Goal: Task Accomplishment & Management: Manage account settings

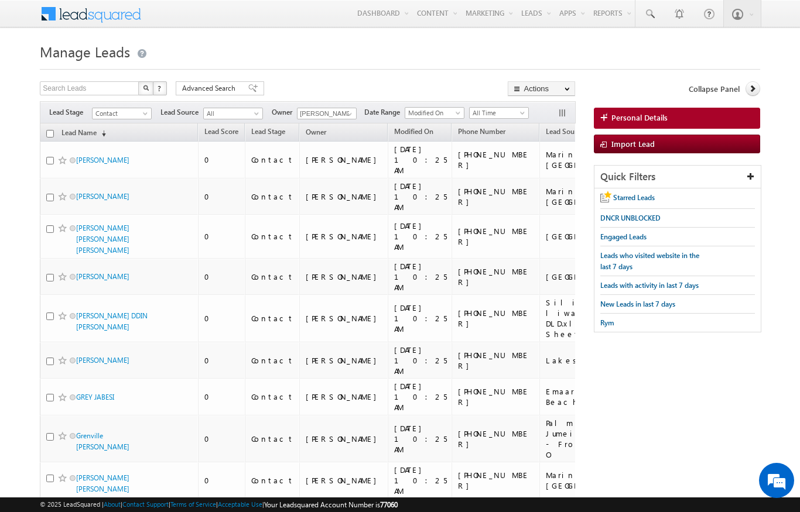
click at [54, 134] on th "Lead Name (sorted descending)" at bounding box center [119, 133] width 158 height 18
click at [52, 134] on input "checkbox" at bounding box center [50, 134] width 8 height 8
checkbox input "true"
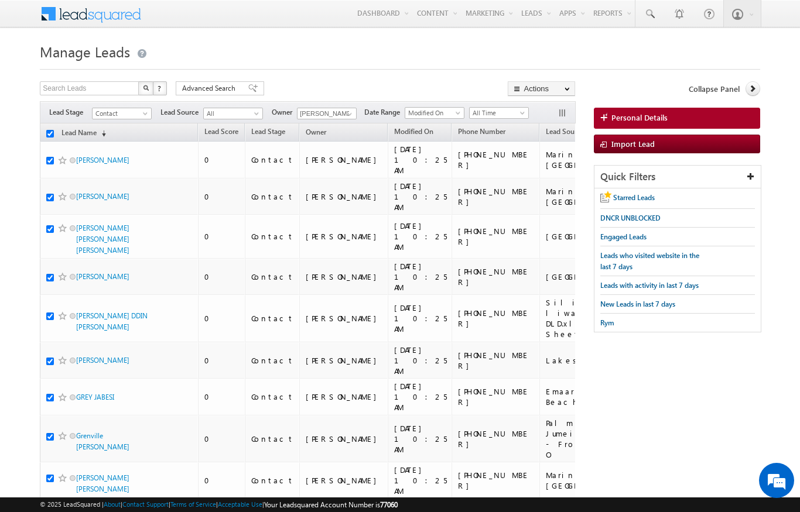
checkbox input "true"
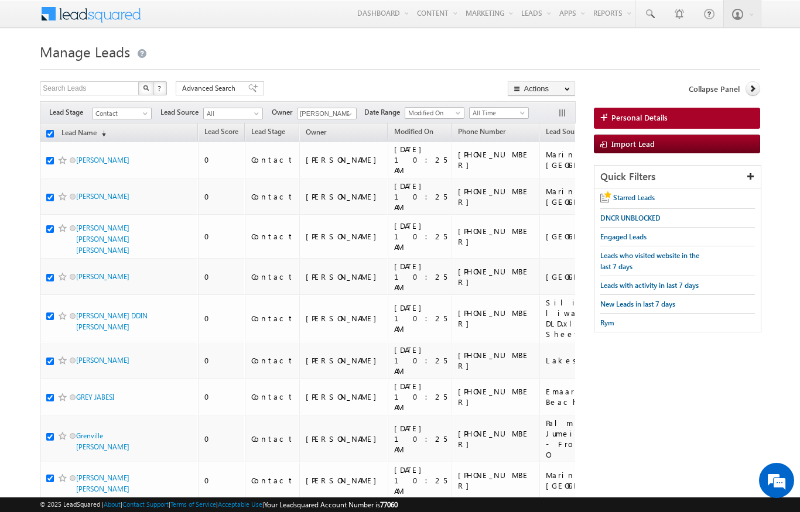
checkbox input "true"
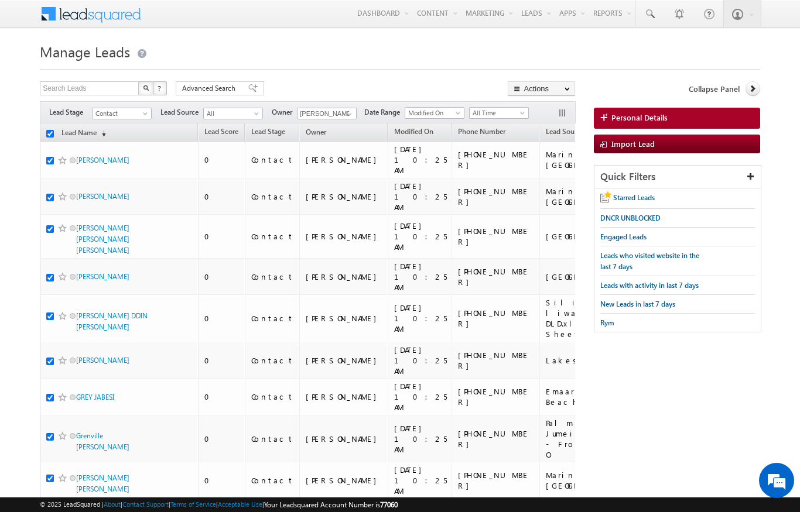
checkbox input "true"
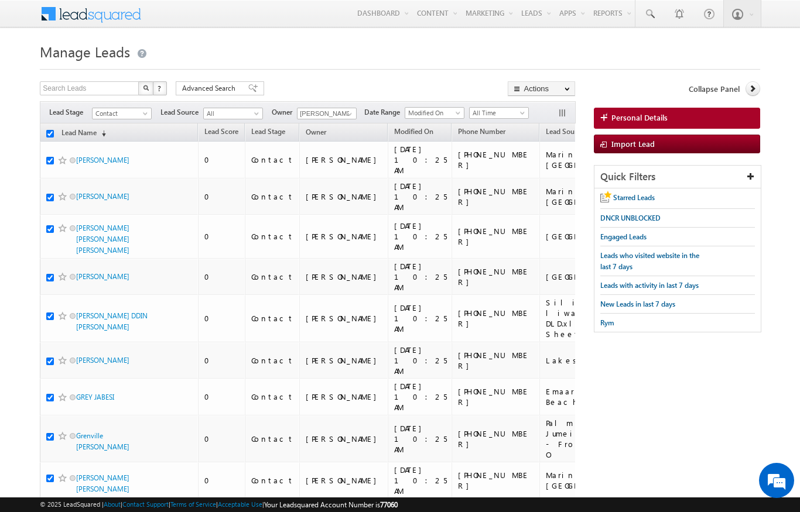
checkbox input "true"
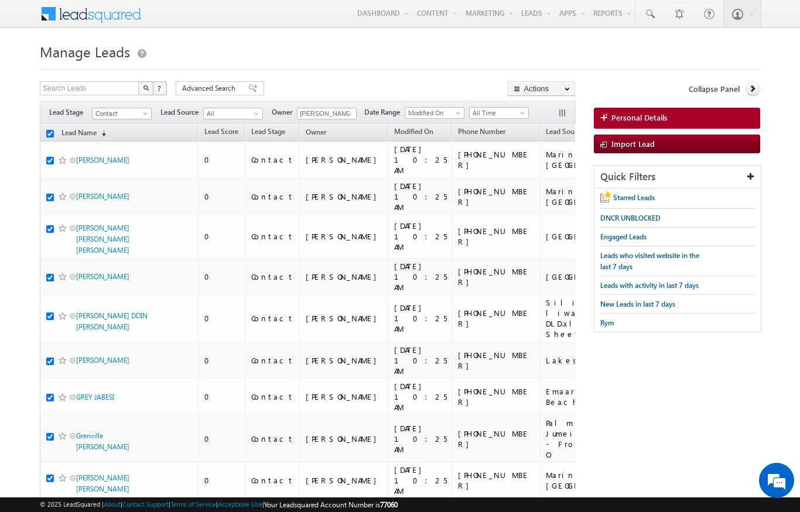
checkbox input "true"
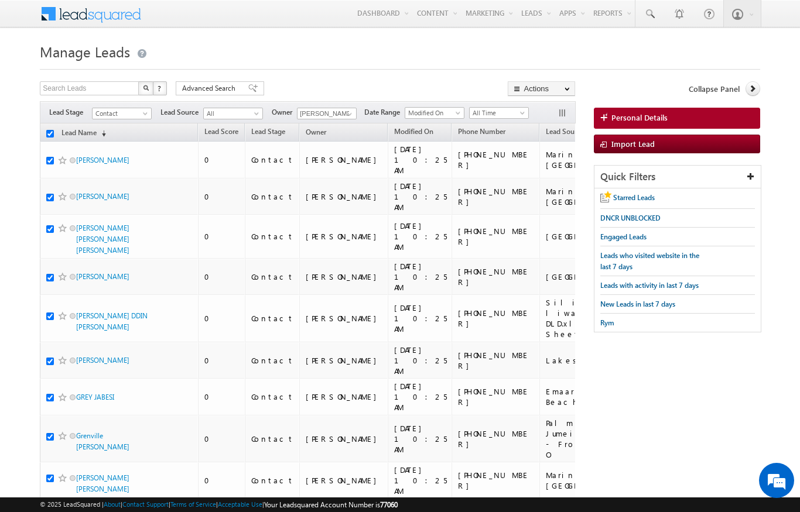
checkbox input "true"
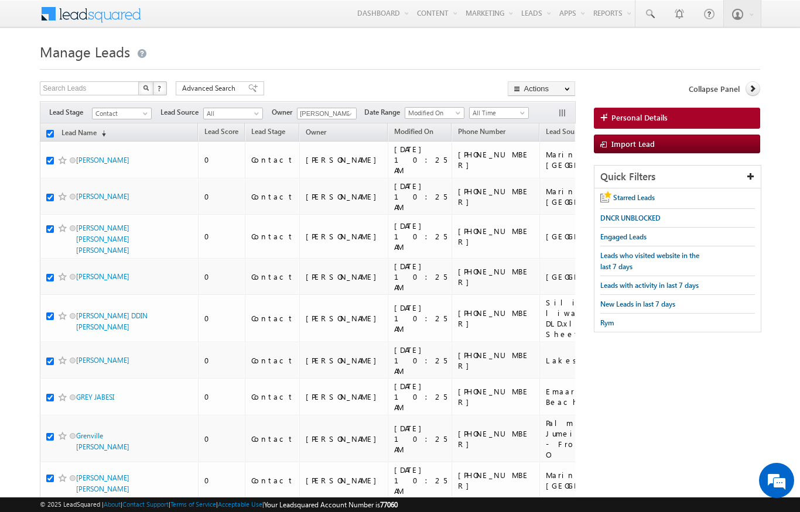
checkbox input "true"
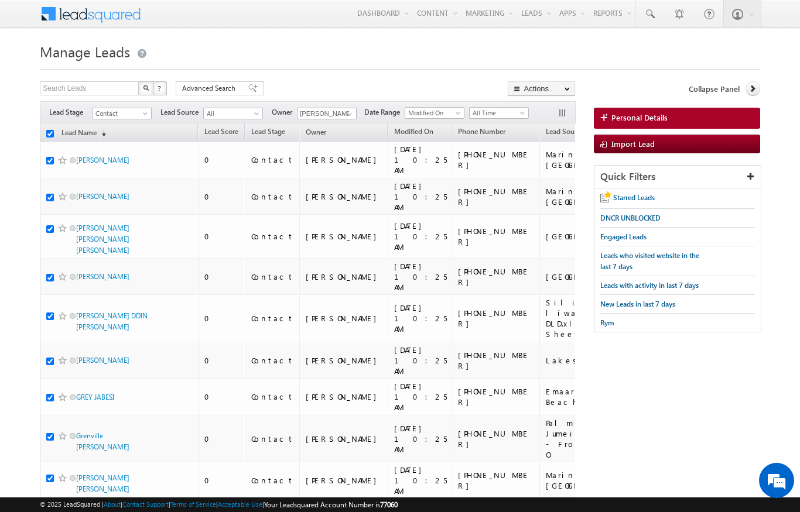
checkbox input "true"
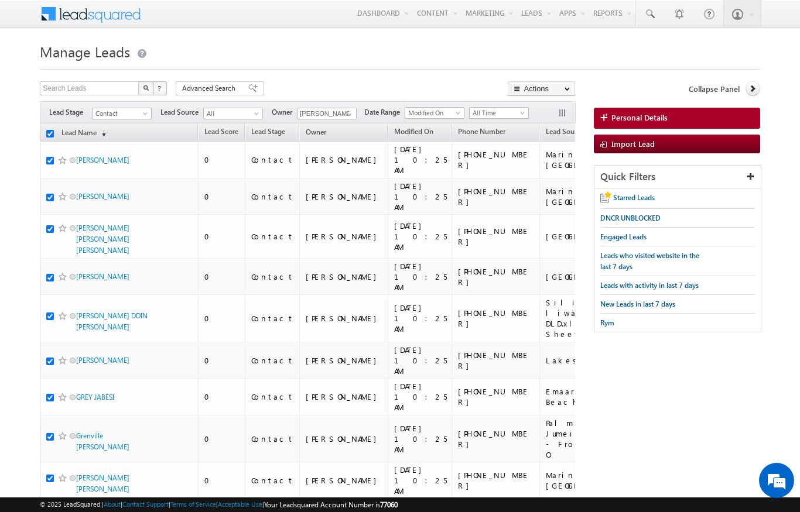
checkbox input "true"
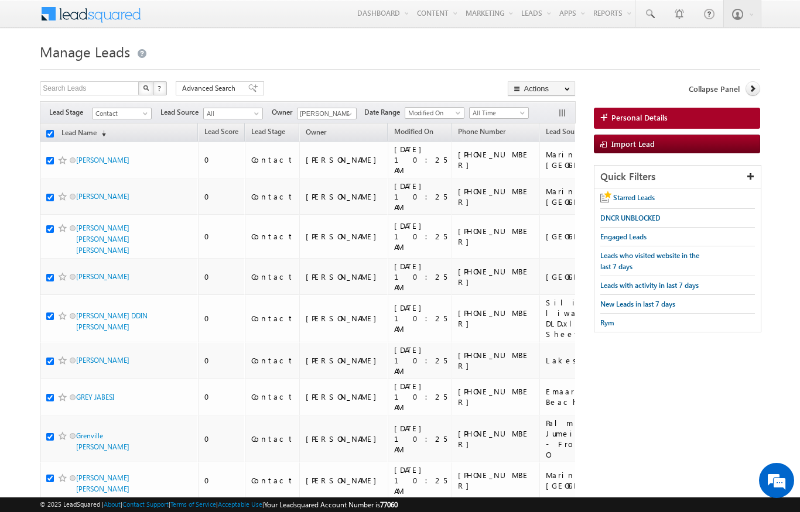
checkbox input "true"
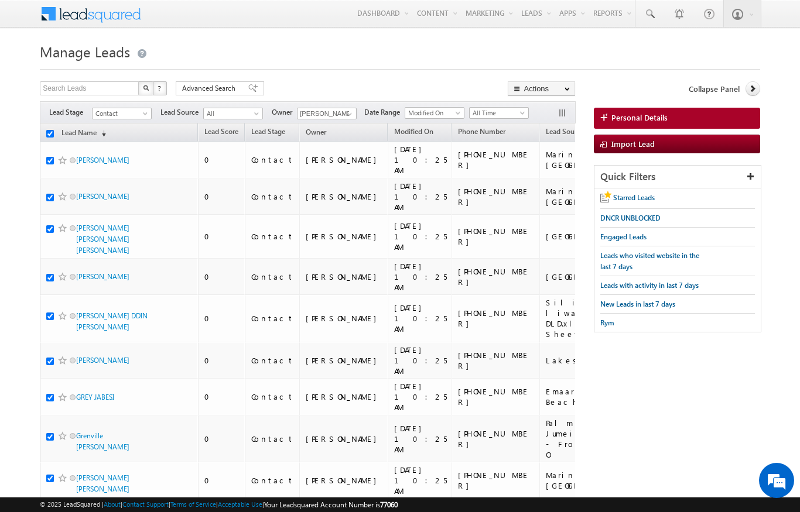
checkbox input "true"
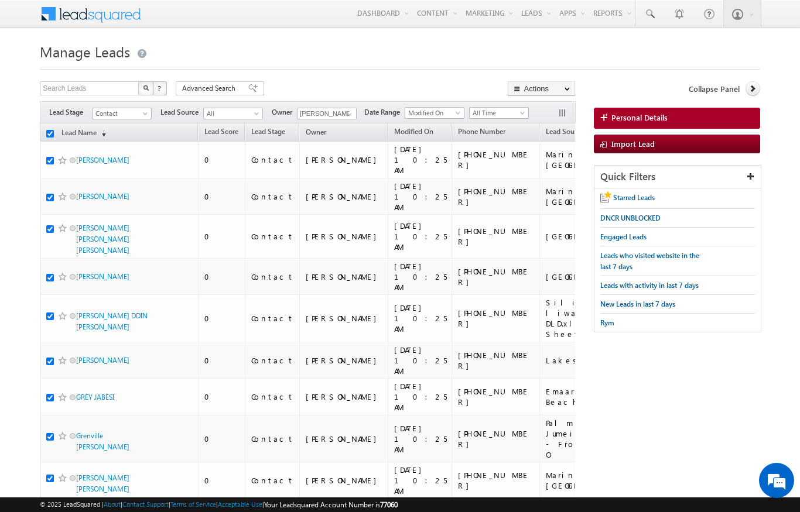
checkbox input "true"
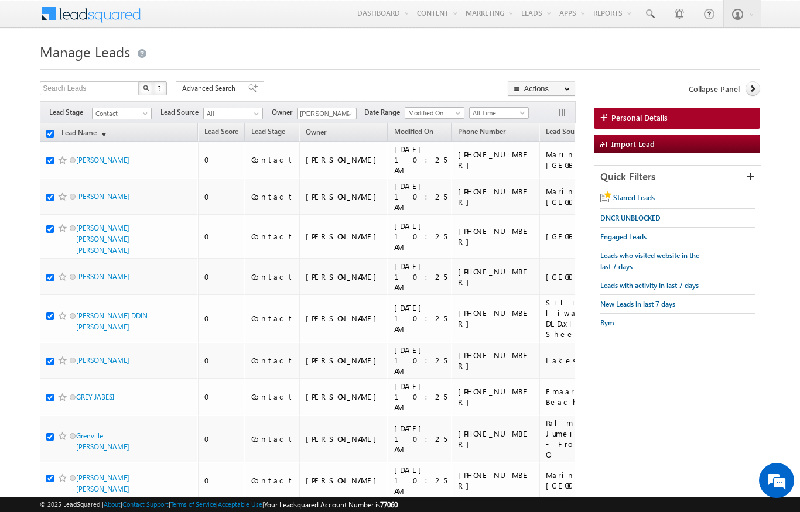
checkbox input "true"
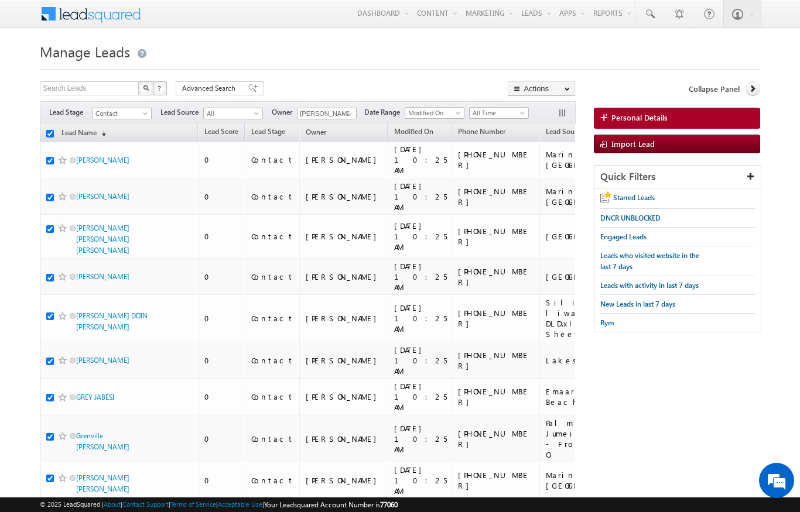
checkbox input "true"
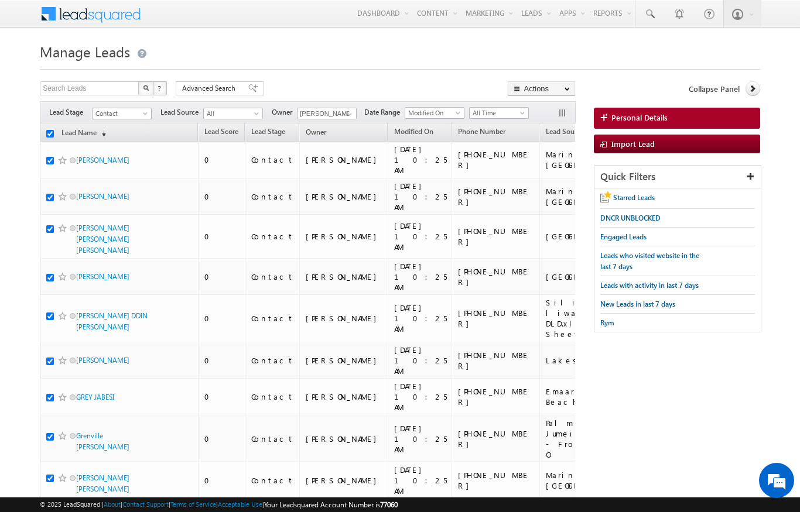
checkbox input "true"
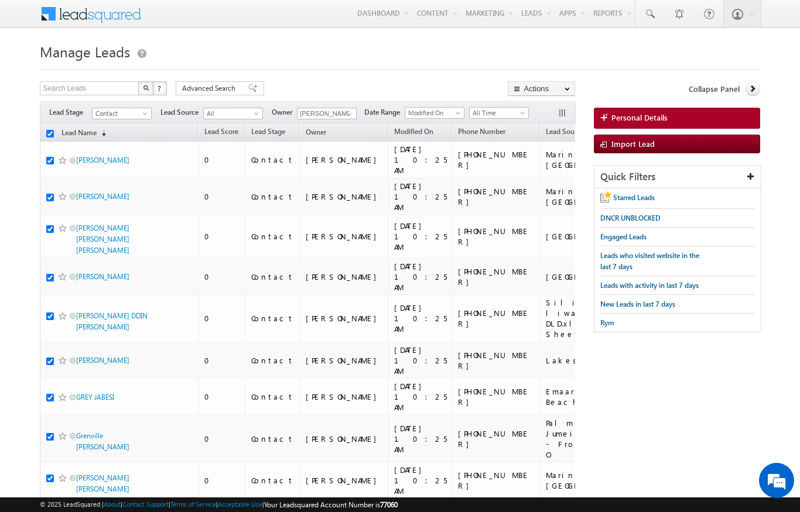
checkbox input "true"
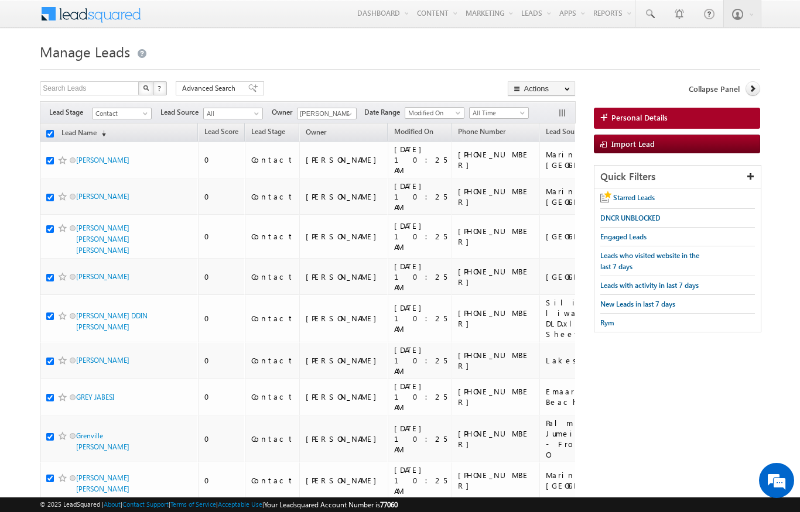
checkbox input "true"
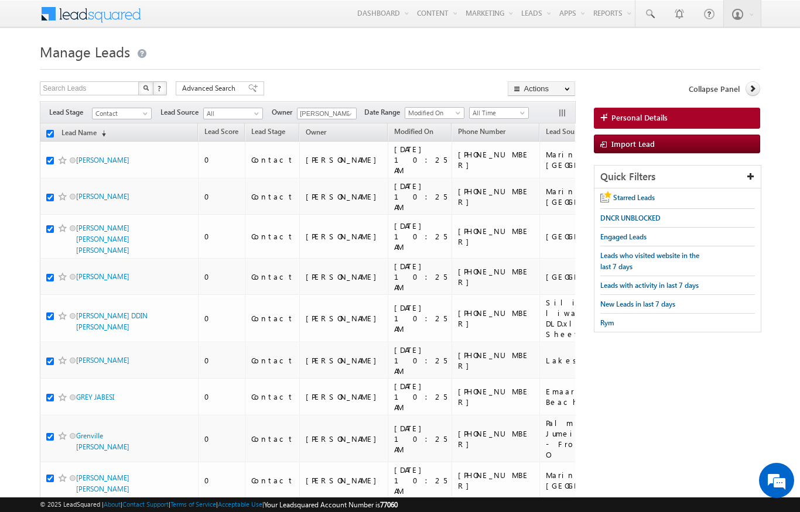
checkbox input "true"
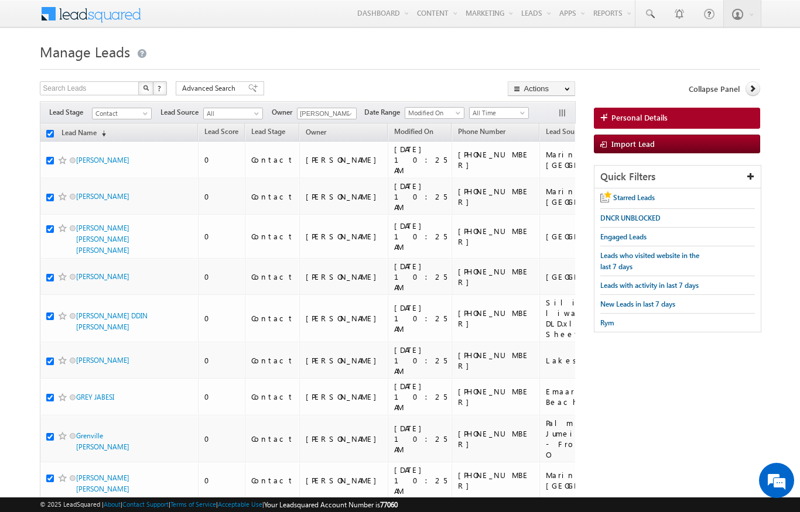
checkbox input "true"
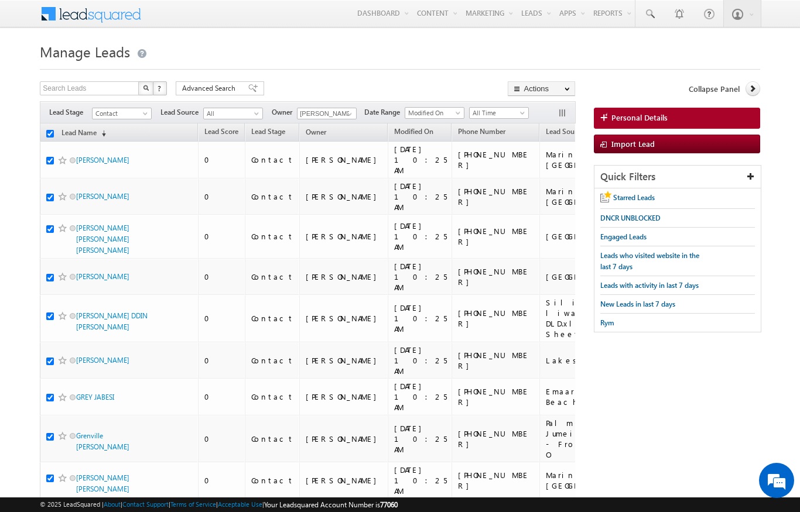
checkbox input "true"
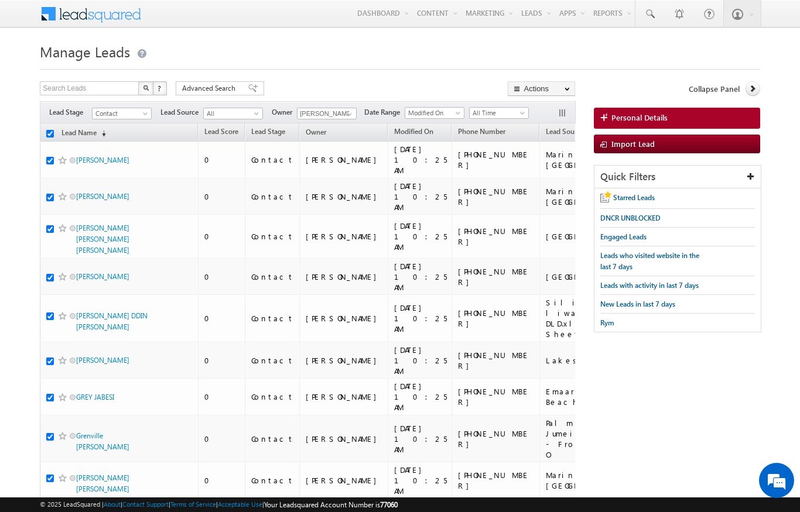
checkbox input "true"
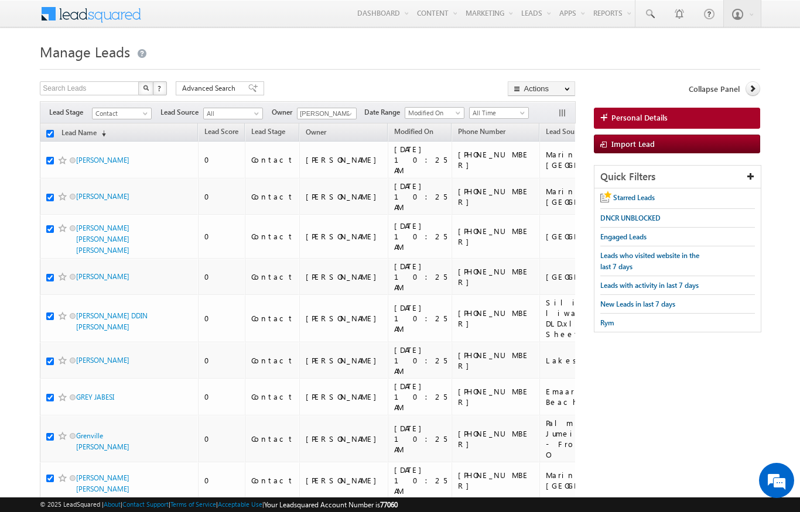
checkbox input "true"
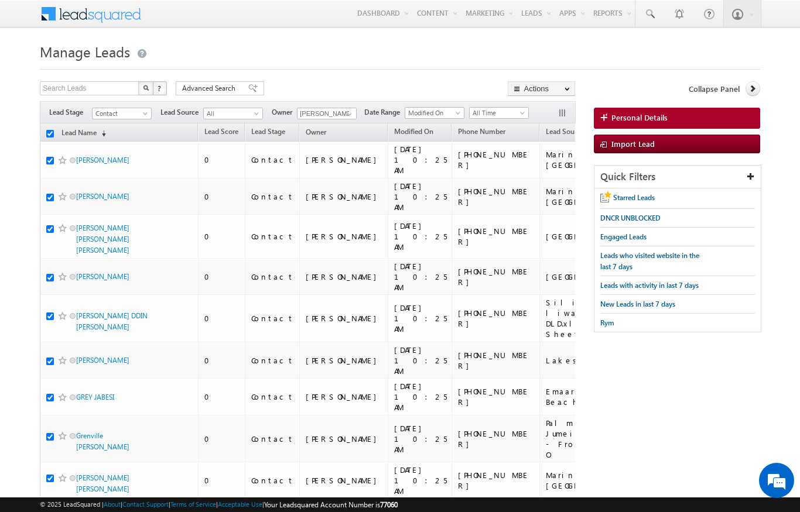
checkbox input "true"
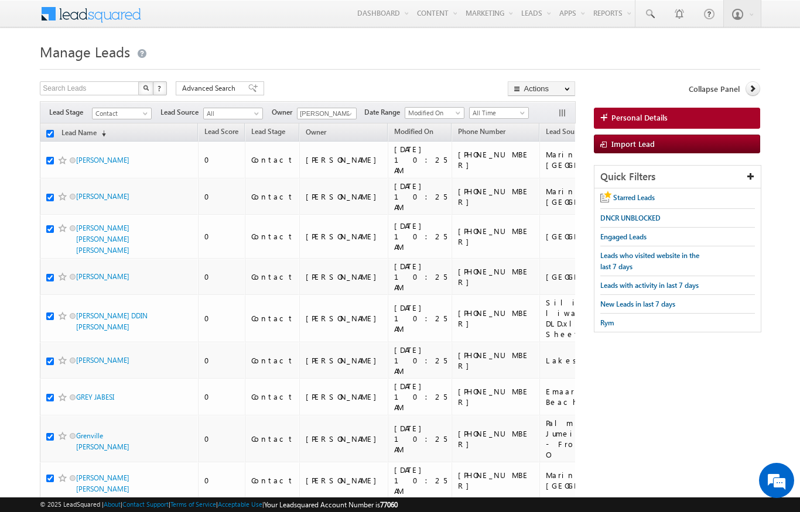
checkbox input "true"
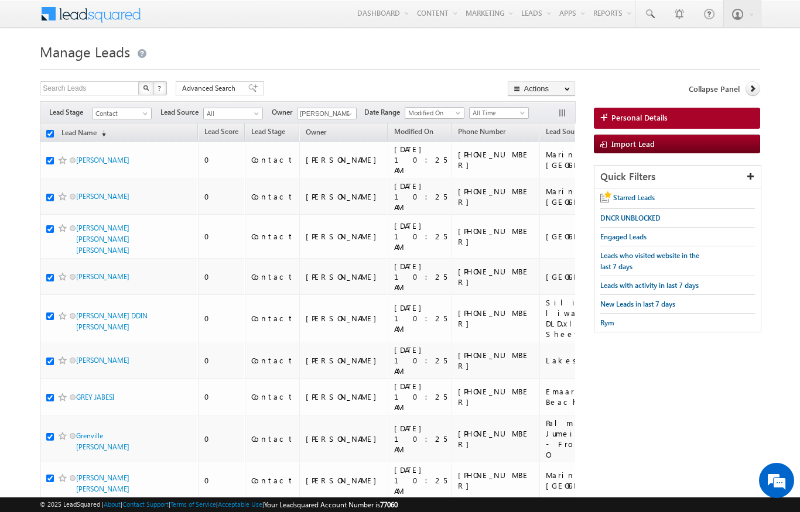
checkbox input "true"
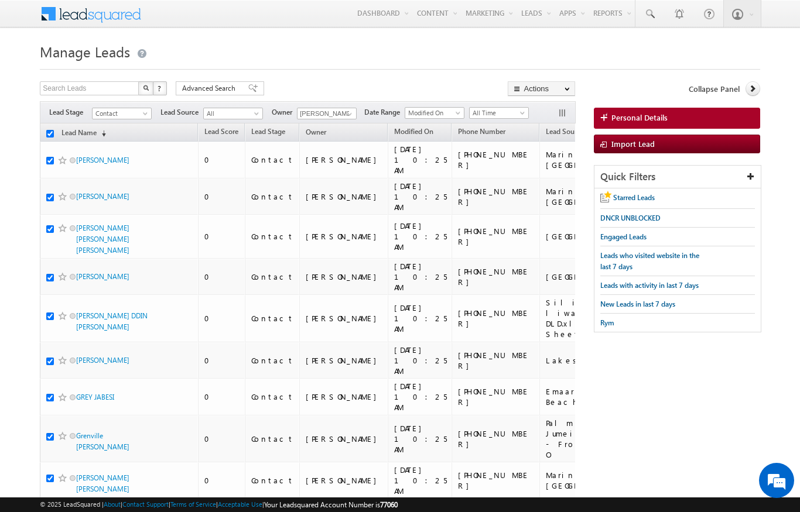
checkbox input "true"
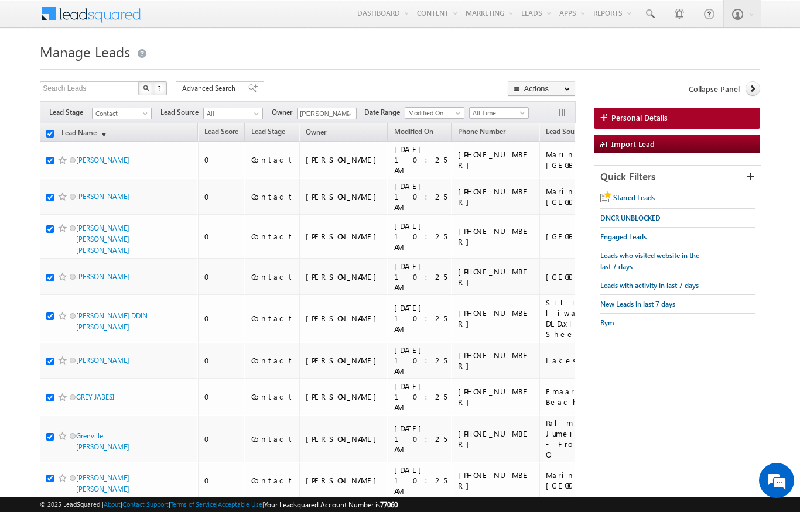
checkbox input "true"
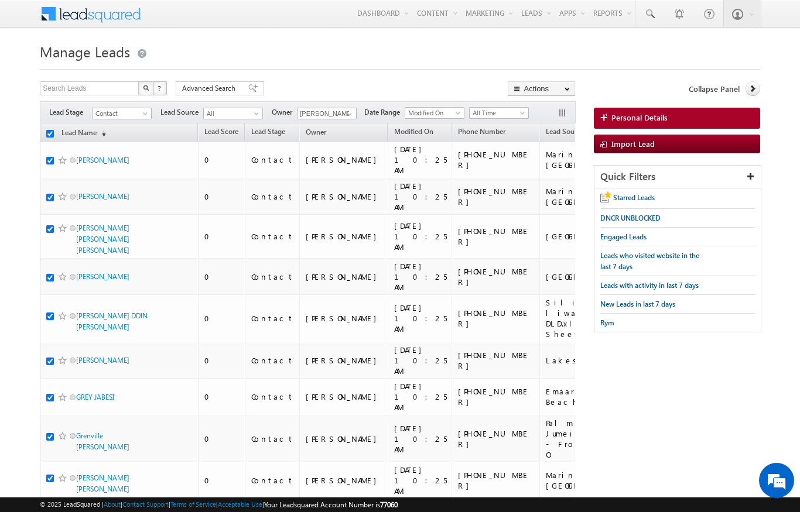
checkbox input "true"
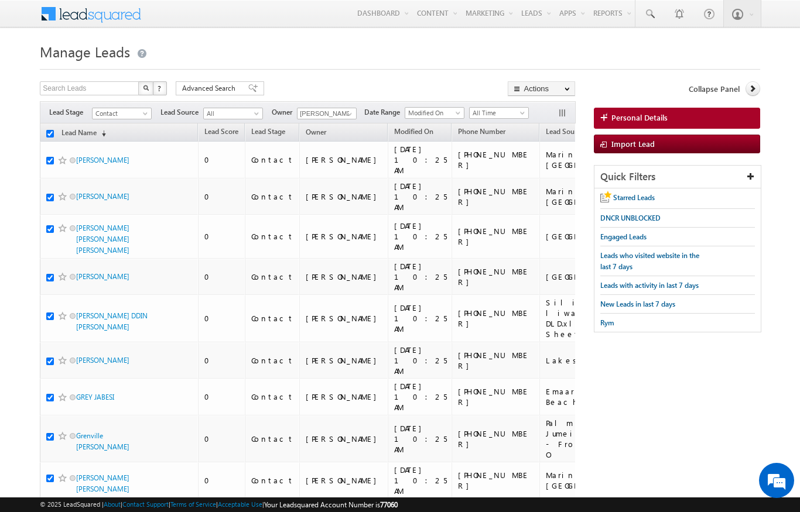
checkbox input "true"
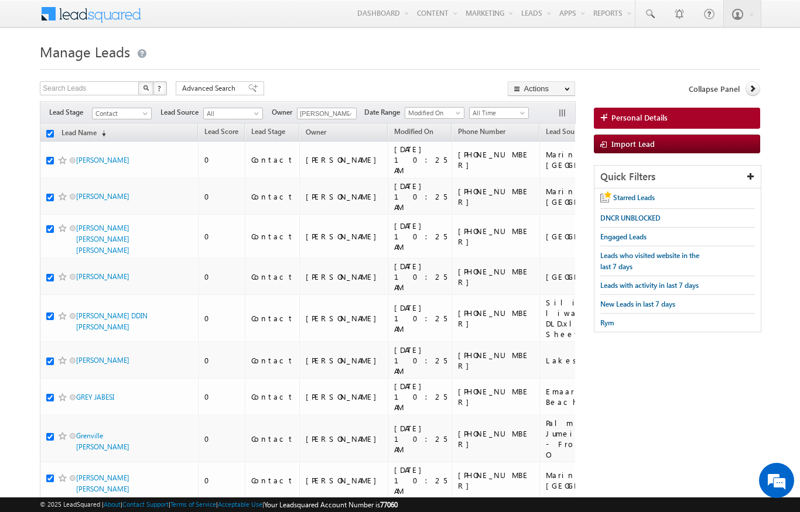
checkbox input "true"
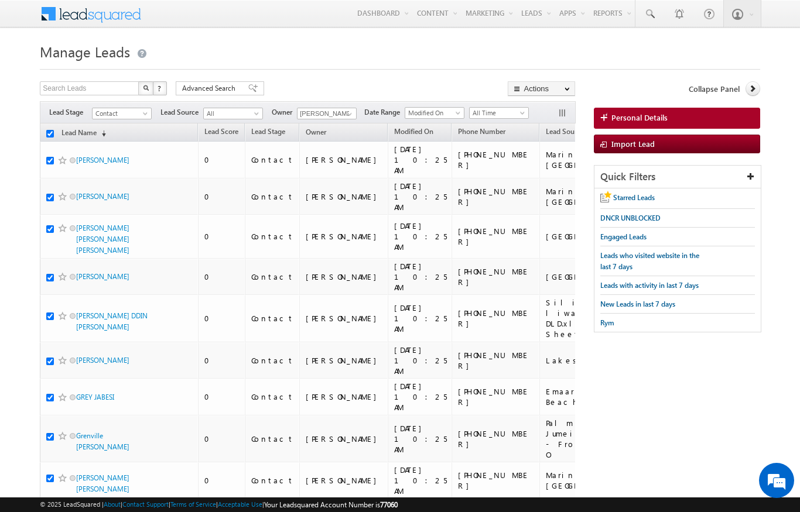
checkbox input "true"
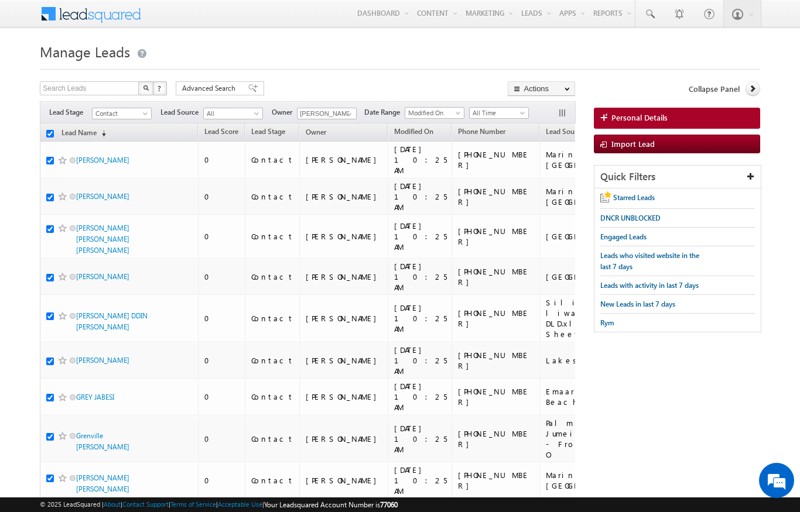
checkbox input "true"
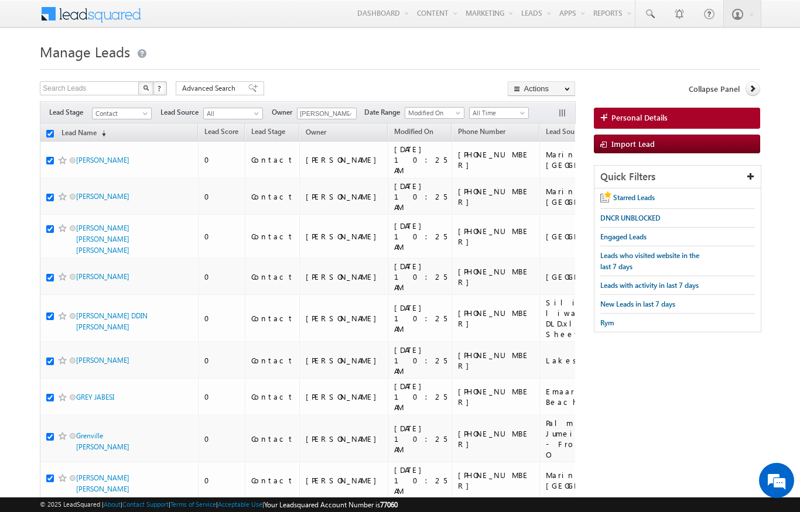
checkbox input "true"
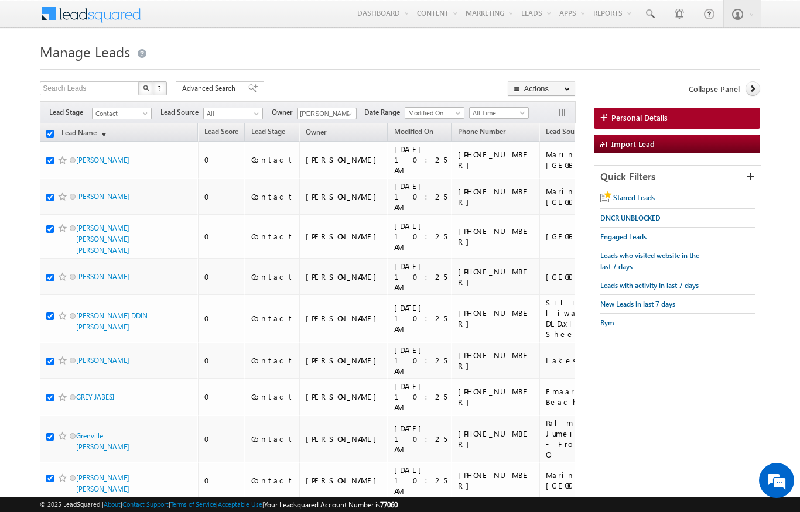
checkbox input "true"
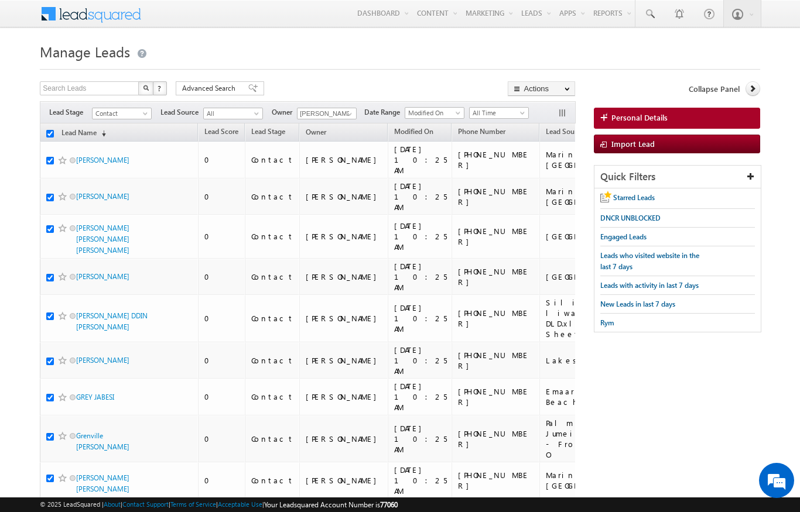
checkbox input "true"
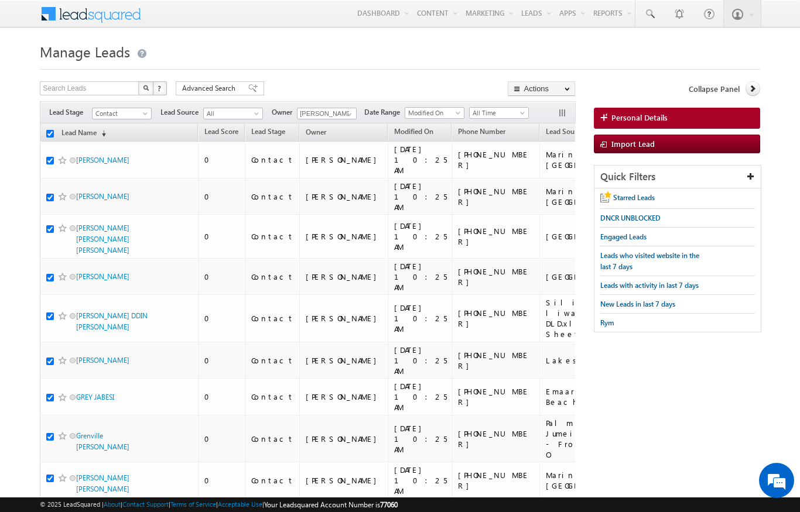
checkbox input "true"
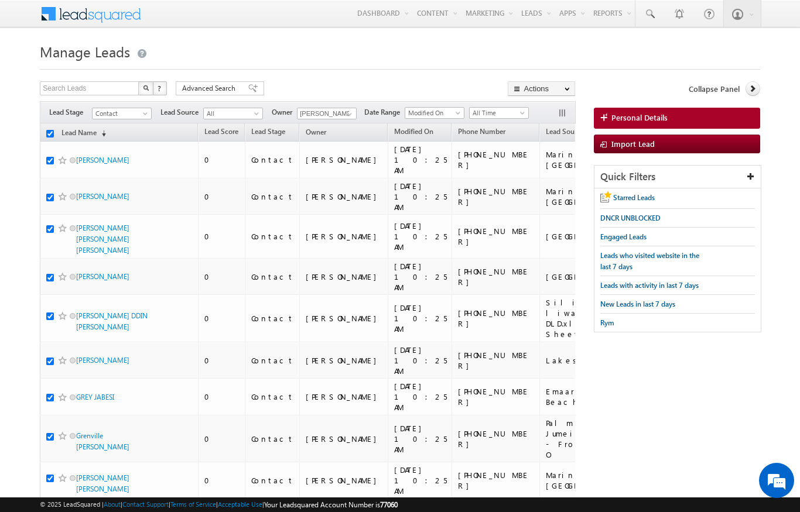
checkbox input "true"
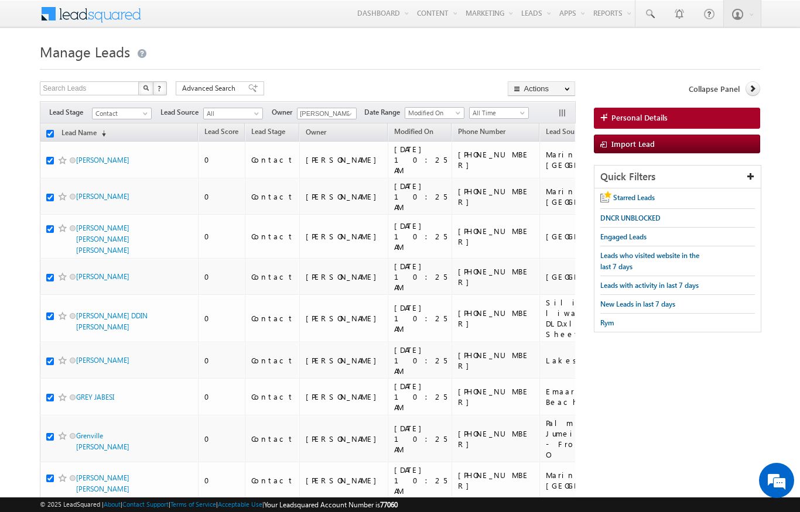
checkbox input "true"
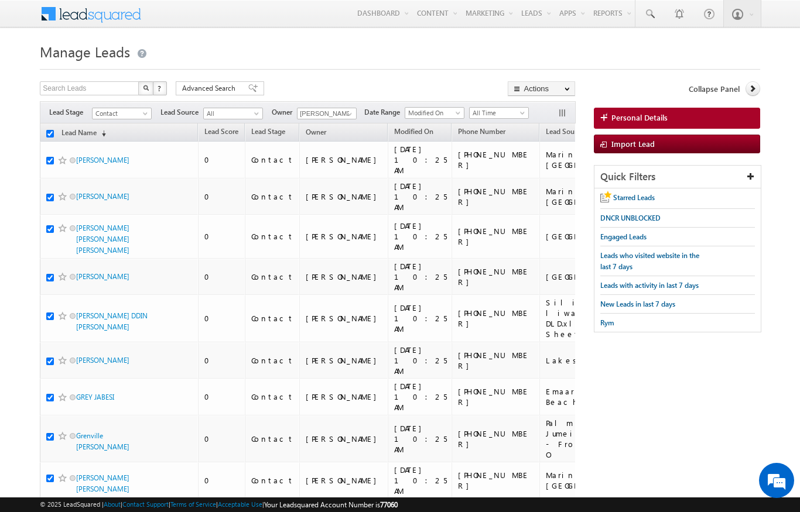
checkbox input "true"
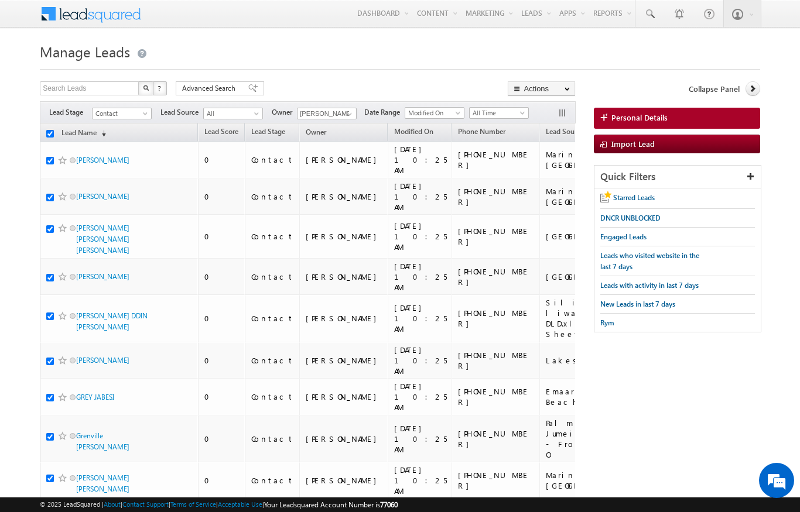
checkbox input "true"
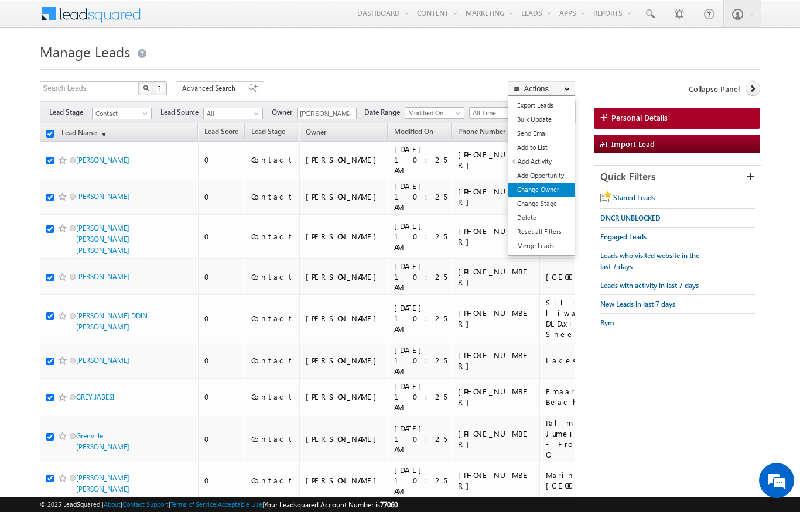
click at [534, 184] on link "Change Owner" at bounding box center [541, 190] width 66 height 14
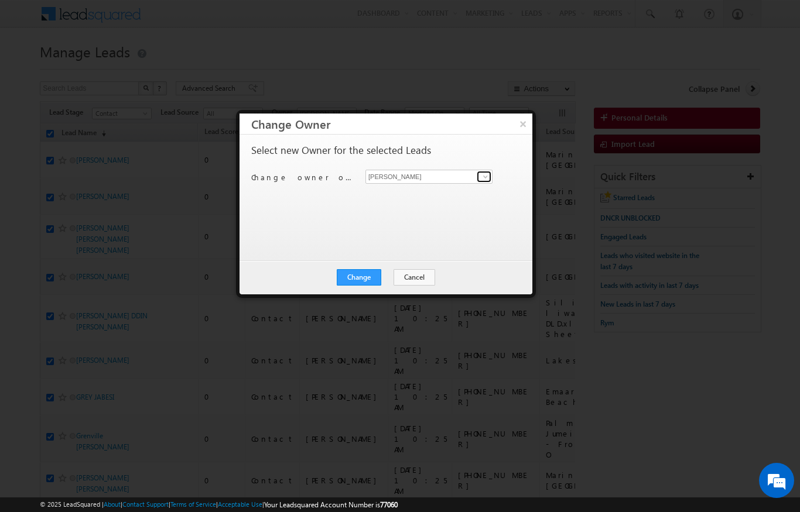
click at [479, 173] on link at bounding box center [484, 177] width 15 height 12
click at [412, 194] on link "Ekta Verhani ekta.verhani@indglobal.ae" at bounding box center [428, 195] width 127 height 22
click at [353, 275] on button "Change" at bounding box center [359, 277] width 45 height 16
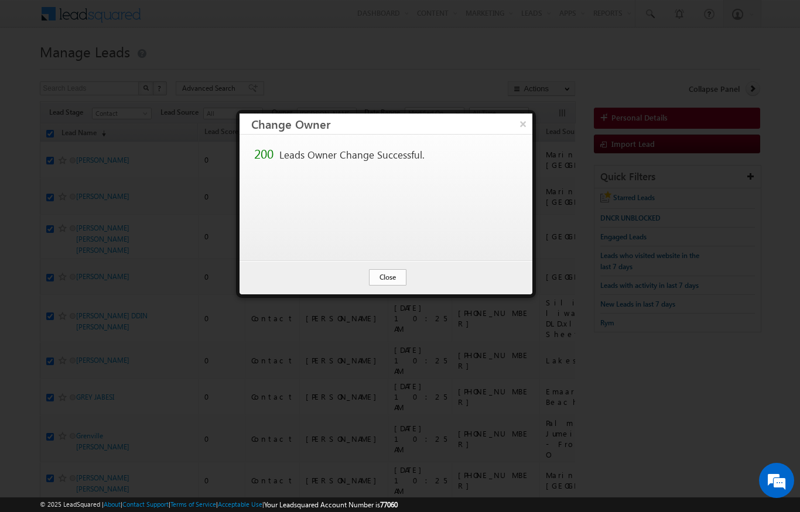
click at [393, 272] on button "Close" at bounding box center [387, 277] width 37 height 16
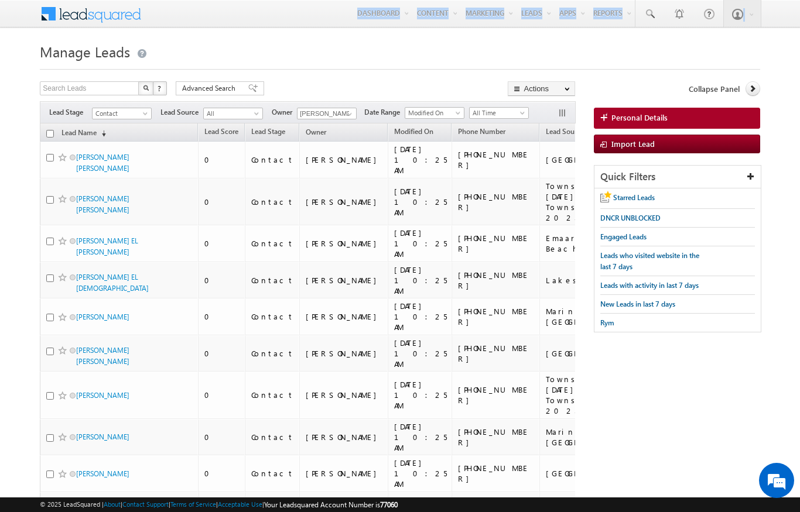
drag, startPoint x: 91, startPoint y: 30, endPoint x: 214, endPoint y: 19, distance: 123.6
click at [49, 135] on input "checkbox" at bounding box center [50, 134] width 8 height 8
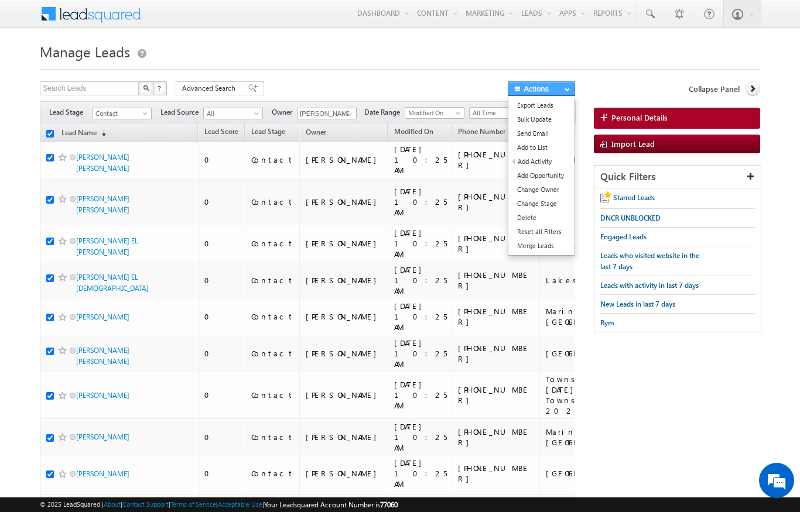
click at [556, 83] on button "Actions" at bounding box center [541, 88] width 67 height 15
click at [552, 183] on link "Add Opportunity" at bounding box center [541, 176] width 66 height 14
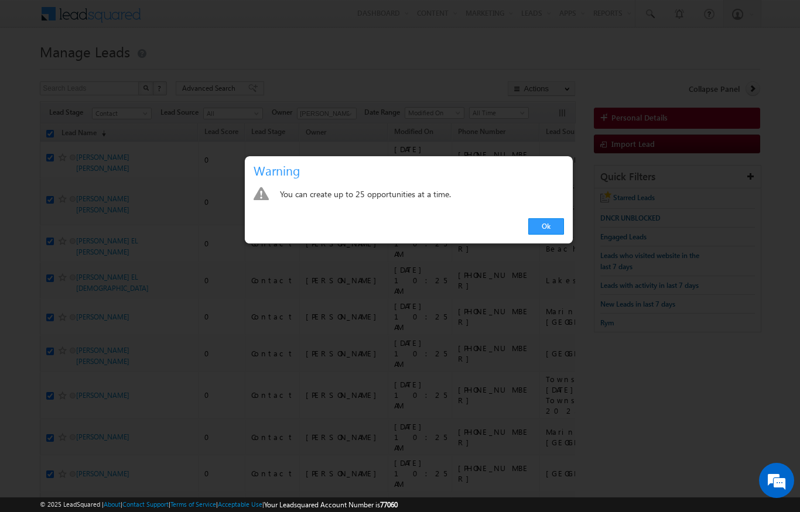
click at [640, 52] on div at bounding box center [400, 256] width 800 height 512
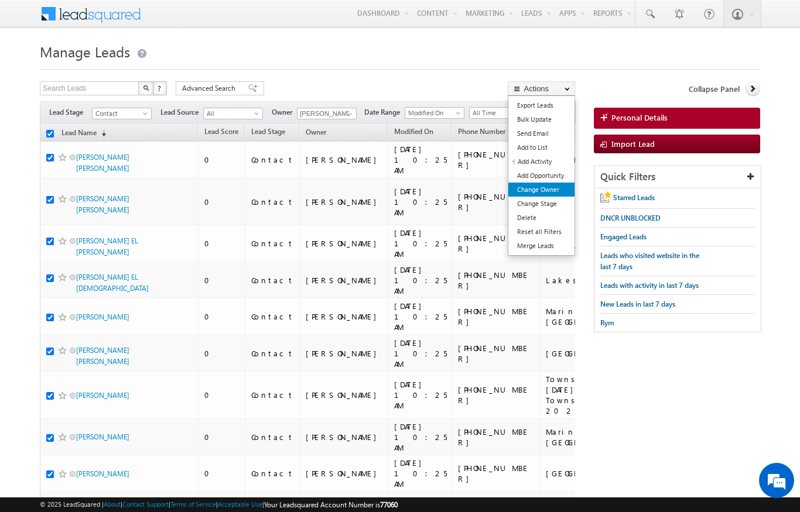
click at [548, 191] on link "Change Owner" at bounding box center [541, 190] width 66 height 14
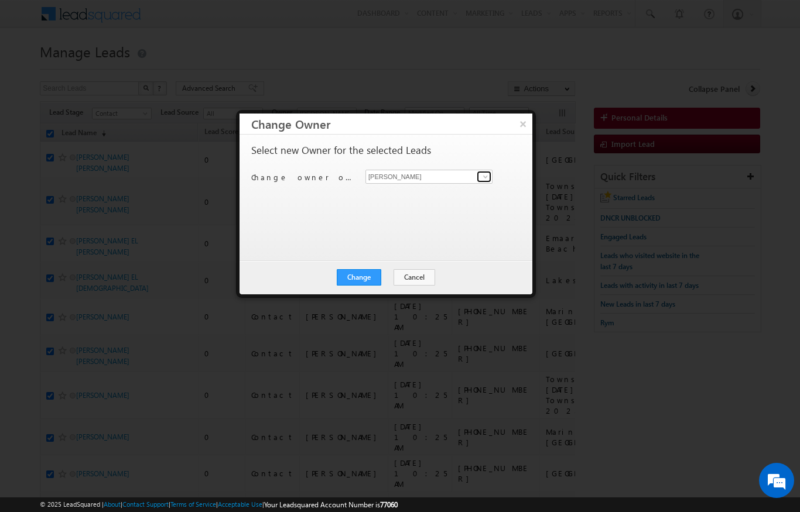
click at [481, 173] on span at bounding box center [485, 176] width 9 height 9
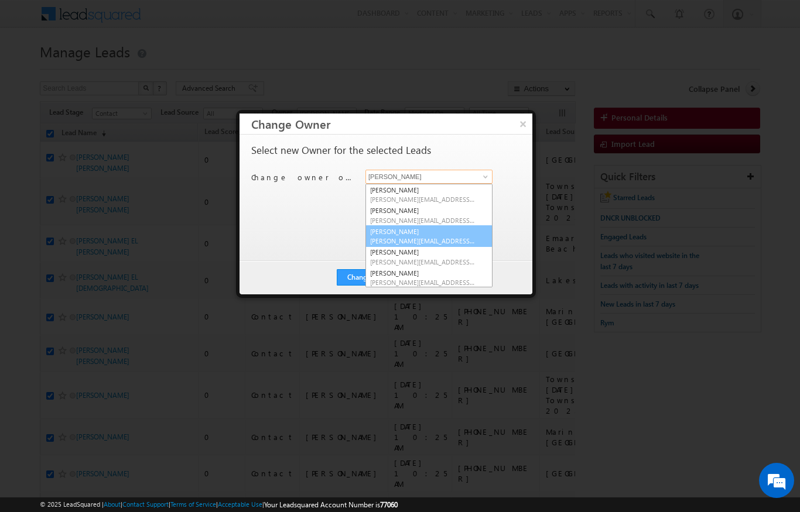
click at [444, 232] on link "Aswathi Ezhunamannil aswathi.ezhunamannil@indglobal.ae" at bounding box center [428, 236] width 127 height 22
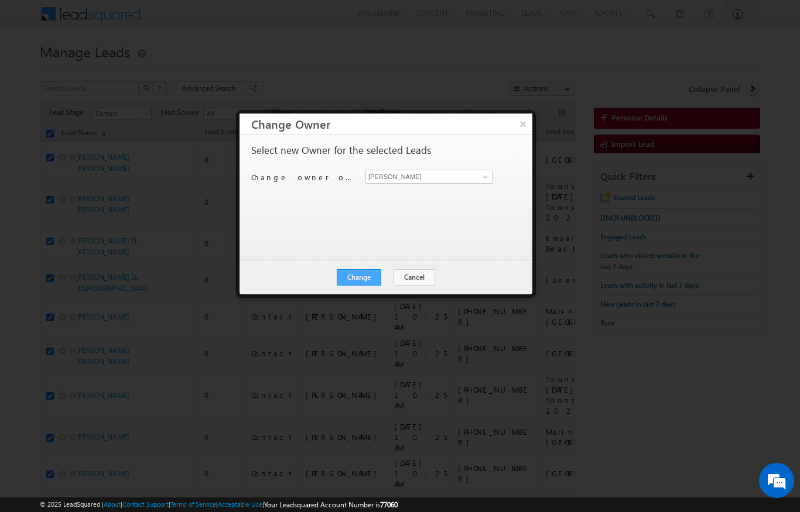
click at [370, 275] on button "Change" at bounding box center [359, 277] width 45 height 16
click at [401, 275] on button "Close" at bounding box center [387, 277] width 37 height 16
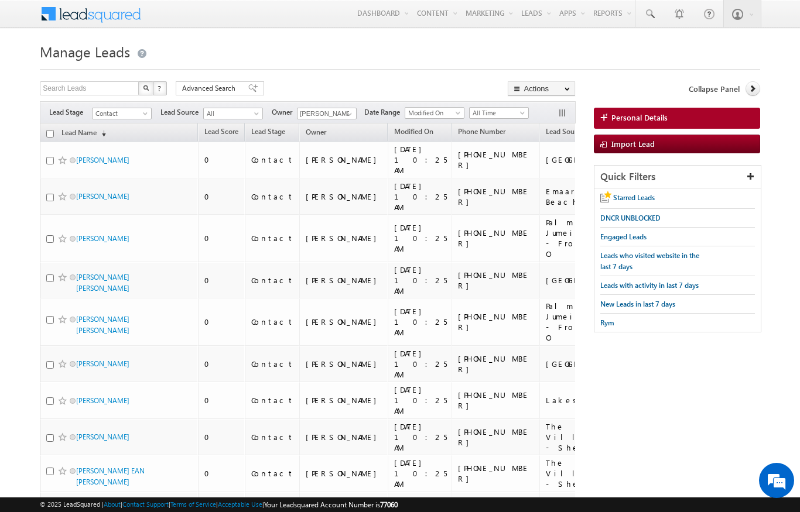
click at [47, 130] on input "checkbox" at bounding box center [50, 134] width 8 height 8
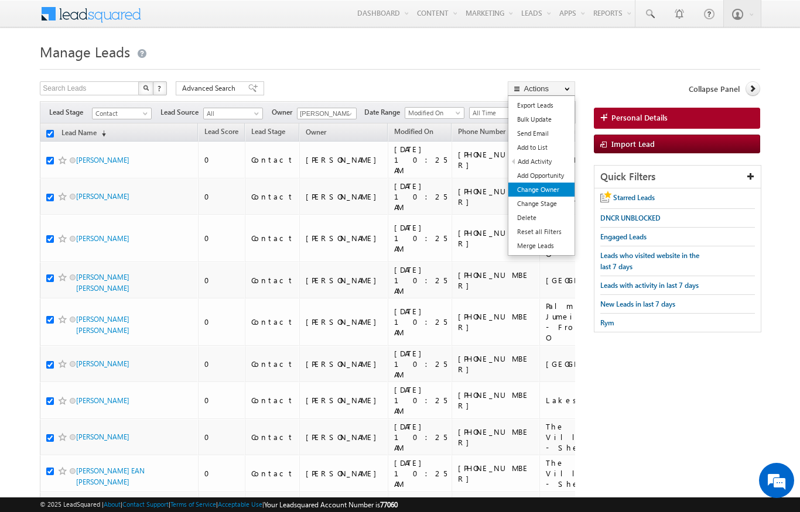
click at [552, 186] on link "Change Owner" at bounding box center [541, 190] width 66 height 14
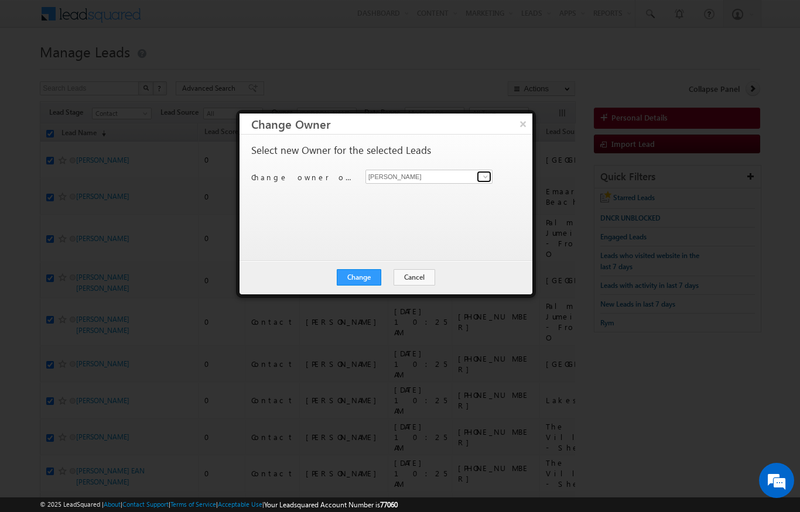
click at [480, 178] on link at bounding box center [484, 177] width 15 height 12
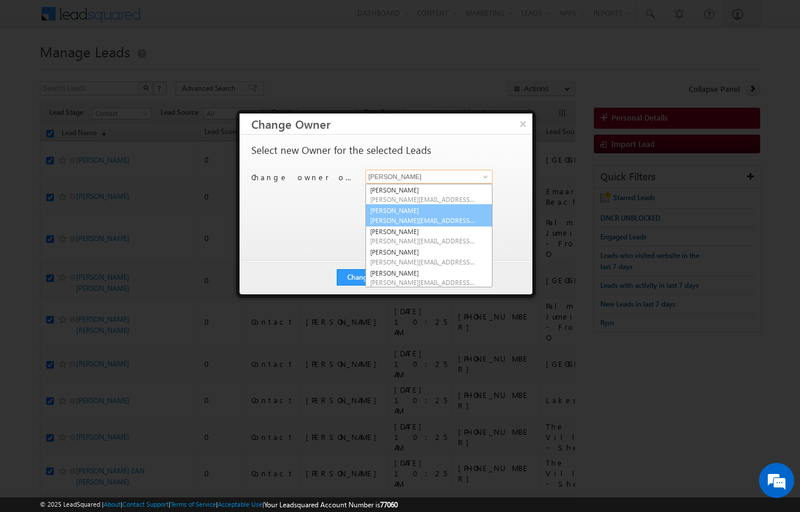
click at [418, 219] on span "ankita.dumbre@indglobal.ae" at bounding box center [422, 220] width 105 height 9
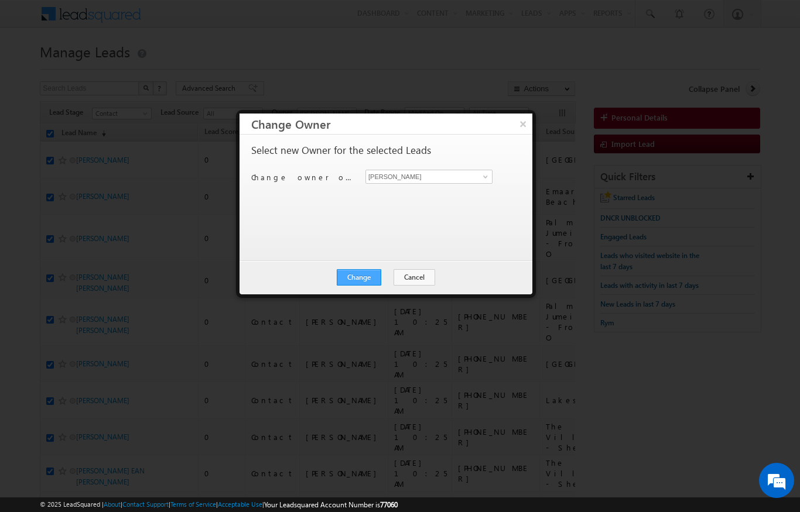
click at [370, 275] on button "Change" at bounding box center [359, 277] width 45 height 16
click at [386, 278] on button "Close" at bounding box center [387, 277] width 37 height 16
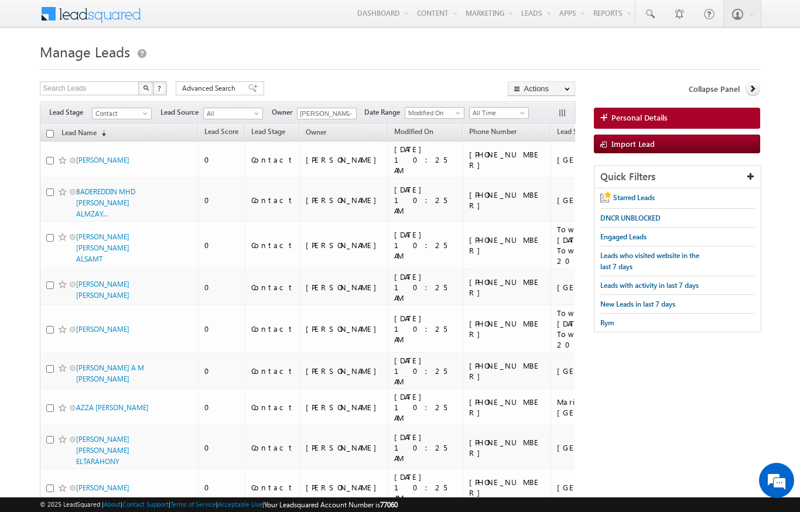
click at [51, 132] on input "checkbox" at bounding box center [50, 134] width 8 height 8
click at [565, 69] on div at bounding box center [400, 66] width 720 height 8
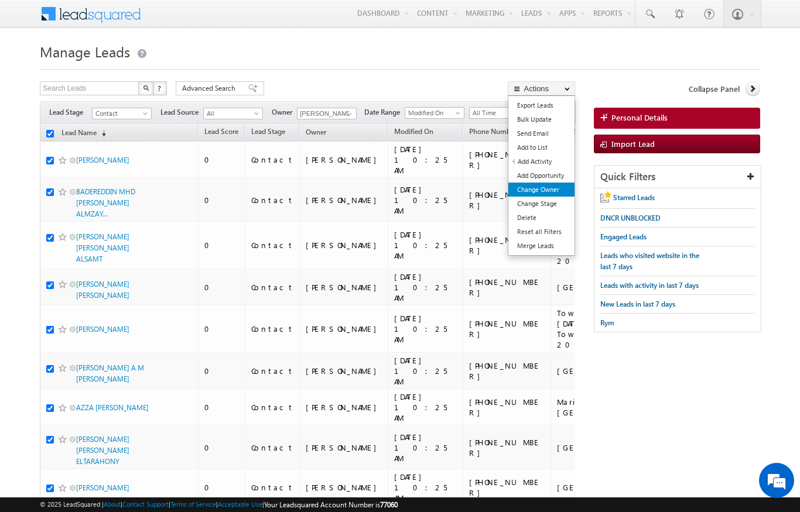
click at [551, 193] on link "Change Owner" at bounding box center [541, 190] width 66 height 14
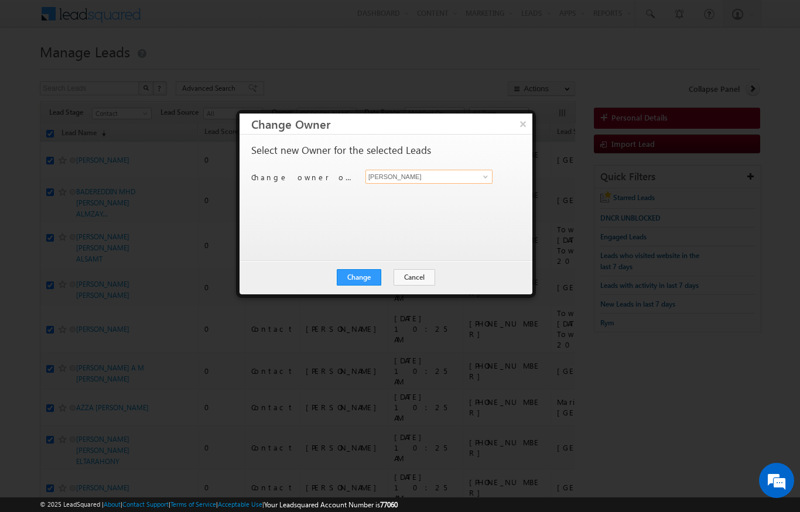
click at [469, 182] on input "[PERSON_NAME]" at bounding box center [428, 177] width 127 height 14
click at [426, 201] on span "rahul.rajpurohit@indglobal.ae" at bounding box center [422, 199] width 105 height 9
click at [363, 279] on button "Change" at bounding box center [359, 277] width 45 height 16
click at [384, 276] on button "Close" at bounding box center [387, 277] width 37 height 16
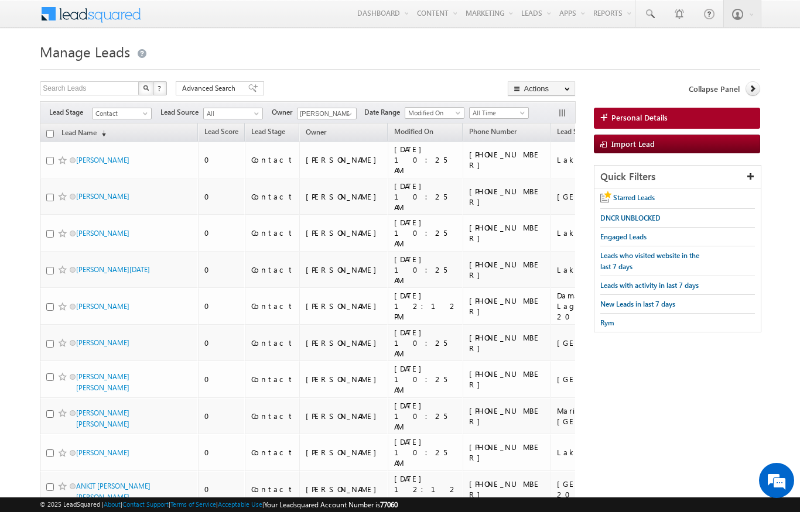
click at [53, 136] on input "checkbox" at bounding box center [50, 134] width 8 height 8
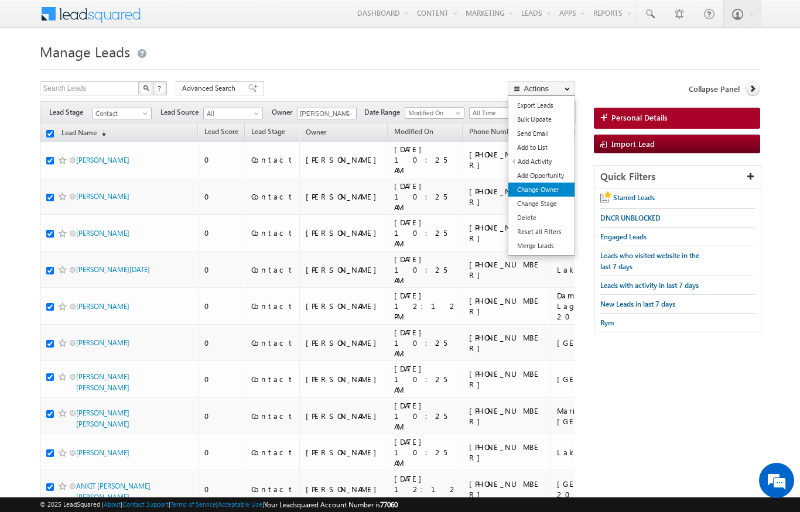
click at [548, 192] on link "Change Owner" at bounding box center [541, 190] width 66 height 14
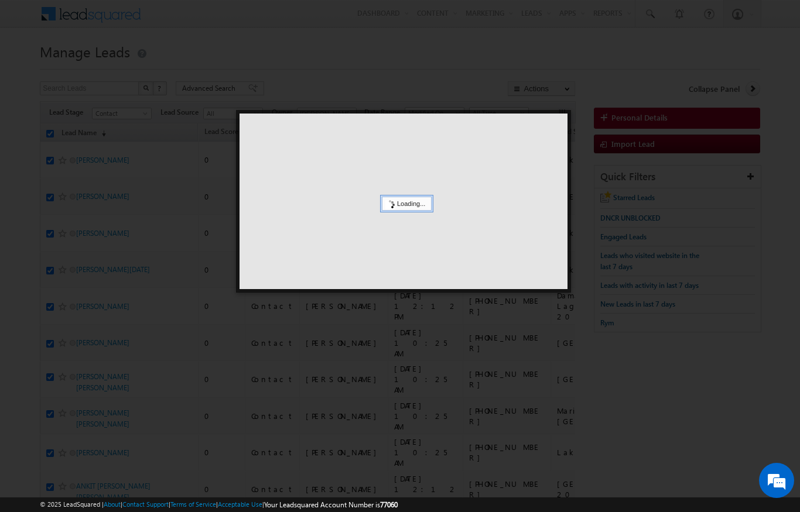
click at [561, 197] on div at bounding box center [404, 202] width 328 height 176
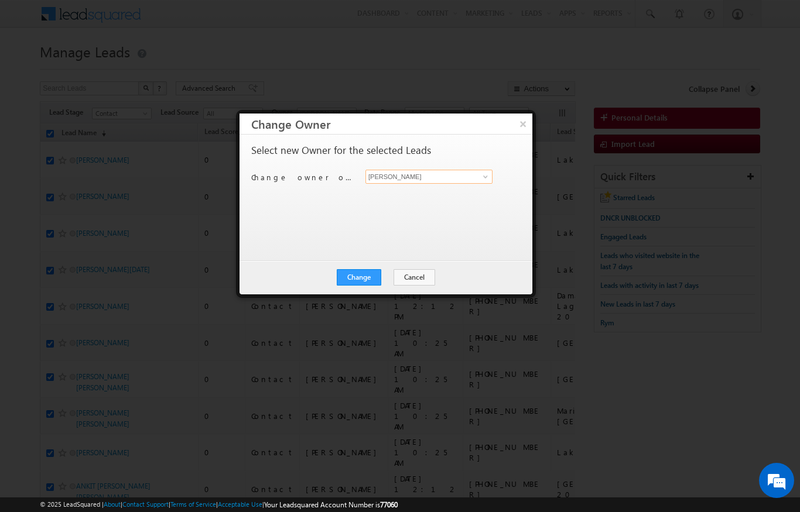
click at [491, 180] on input "[PERSON_NAME]" at bounding box center [428, 177] width 127 height 14
click at [435, 200] on span "murari.sharma@indglobal.ae" at bounding box center [422, 199] width 105 height 9
click at [364, 279] on button "Change" at bounding box center [359, 277] width 45 height 16
click at [392, 277] on button "Close" at bounding box center [387, 277] width 37 height 16
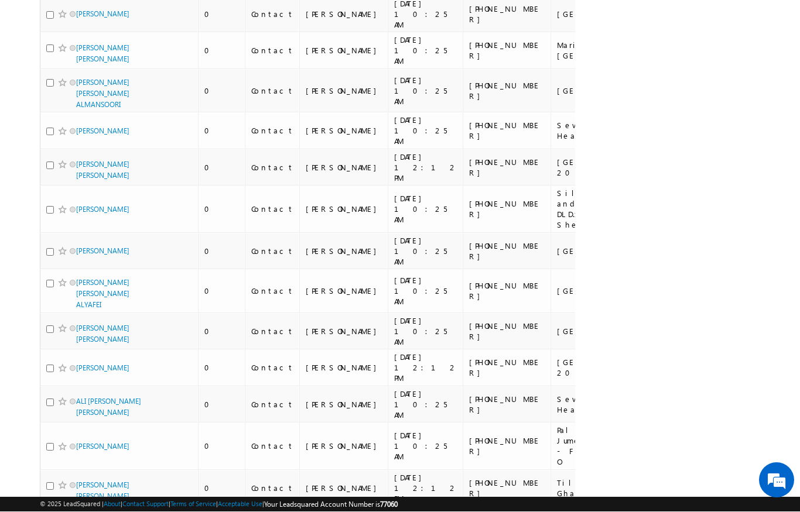
scroll to position [409, 0]
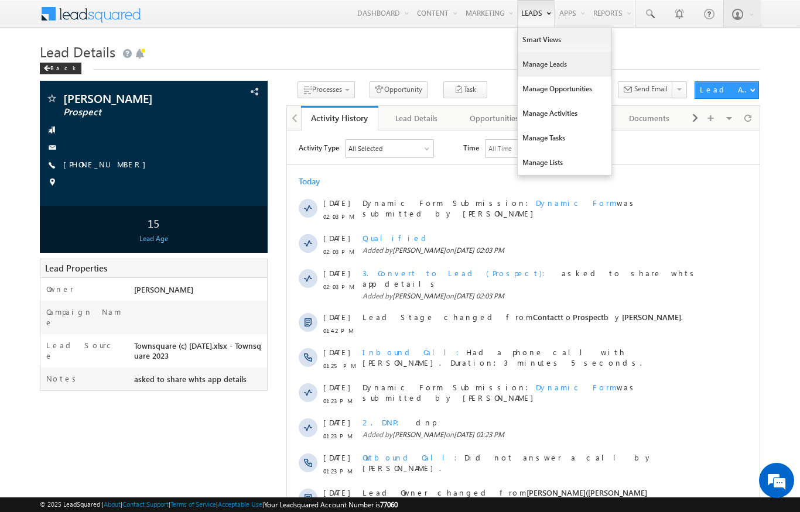
click at [549, 59] on link "Manage Leads" at bounding box center [565, 64] width 94 height 25
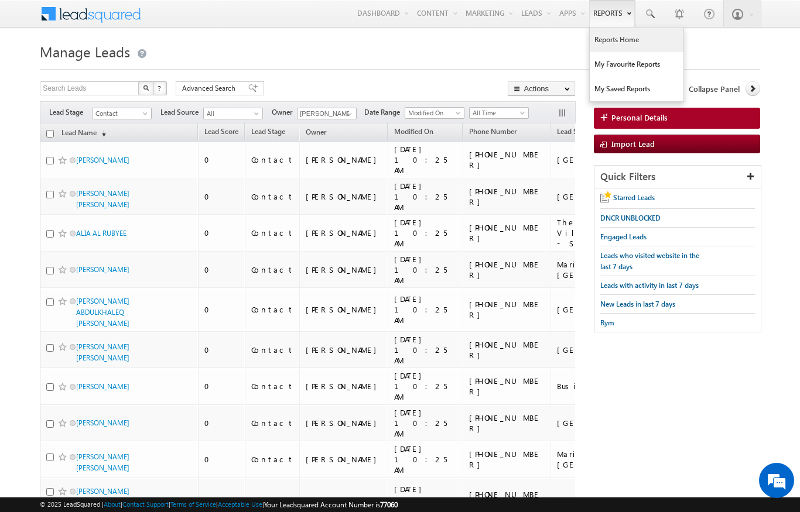
click at [631, 44] on link "Reports Home" at bounding box center [637, 40] width 94 height 25
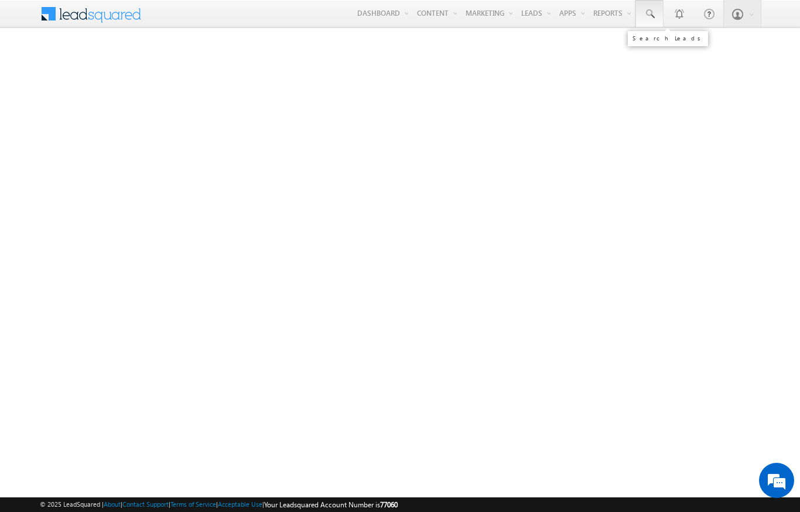
click at [653, 12] on span at bounding box center [650, 14] width 12 height 12
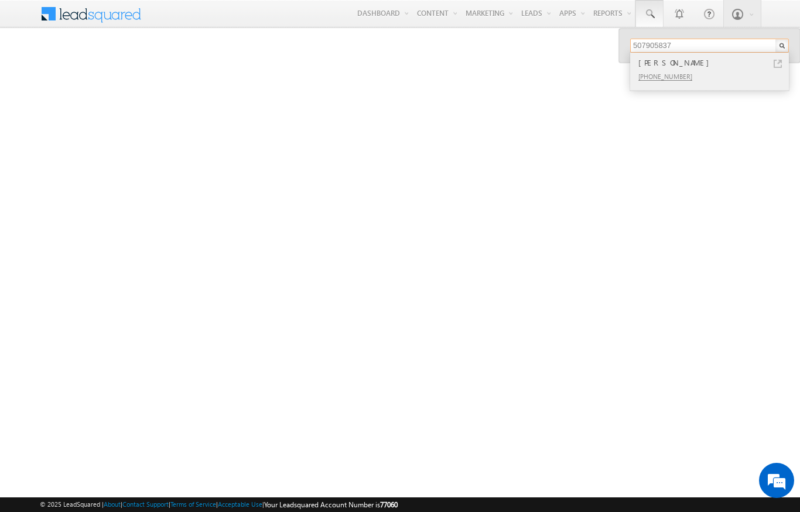
type input "507905837"
click at [705, 74] on div "+971-507905837" at bounding box center [714, 76] width 157 height 14
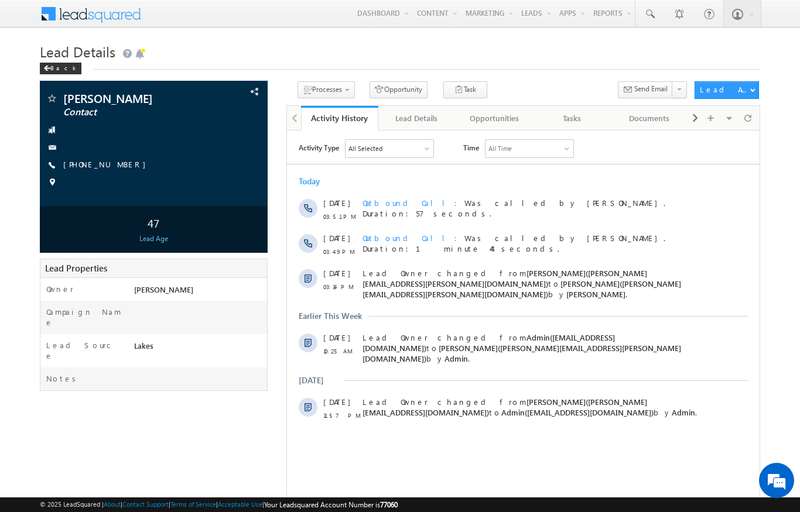
click at [740, 77] on div "Lead Details Back" at bounding box center [400, 60] width 720 height 42
click at [734, 81] on div "Lead Details Back" at bounding box center [400, 60] width 720 height 42
click at [740, 136] on link "Change Stage" at bounding box center [727, 136] width 65 height 14
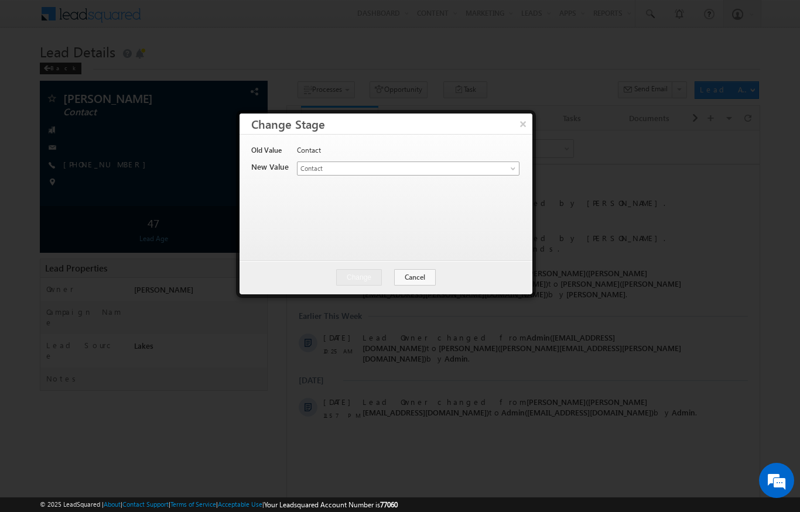
click at [494, 175] on link "Contact" at bounding box center [408, 169] width 223 height 14
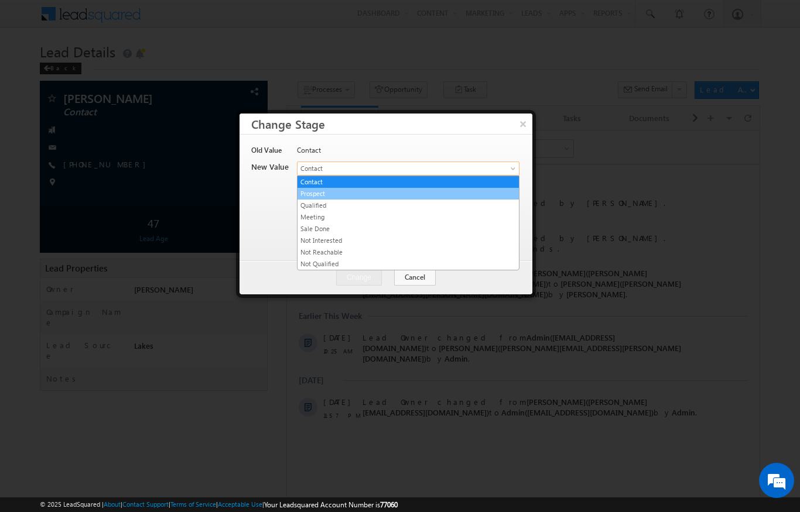
click at [333, 193] on link "Prospect" at bounding box center [408, 194] width 221 height 11
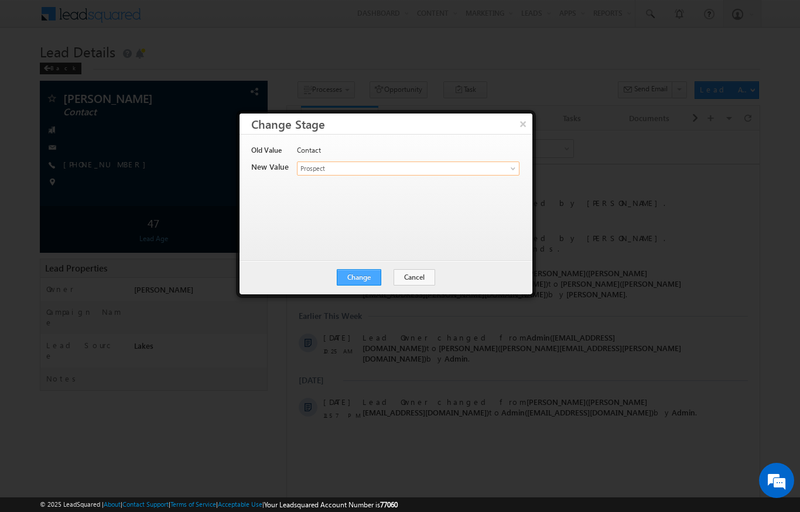
click at [372, 281] on button "Change" at bounding box center [359, 277] width 45 height 16
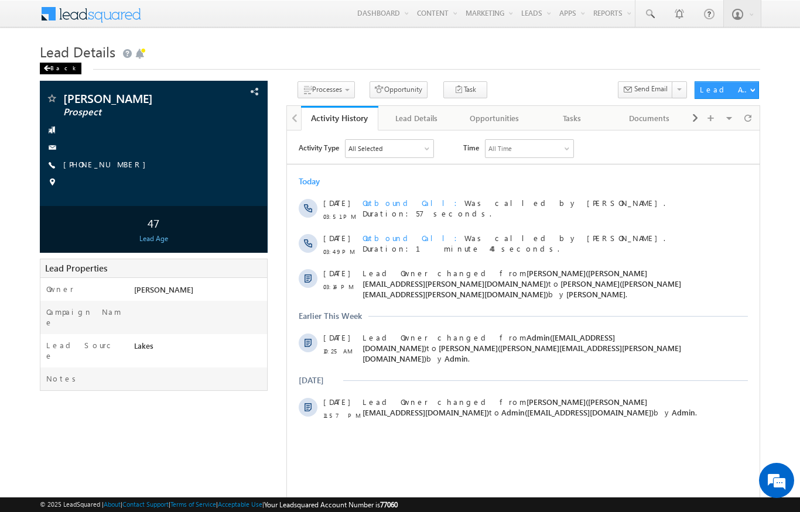
click at [53, 66] on div "Back" at bounding box center [61, 69] width 42 height 12
click at [60, 69] on div "Back" at bounding box center [61, 69] width 42 height 12
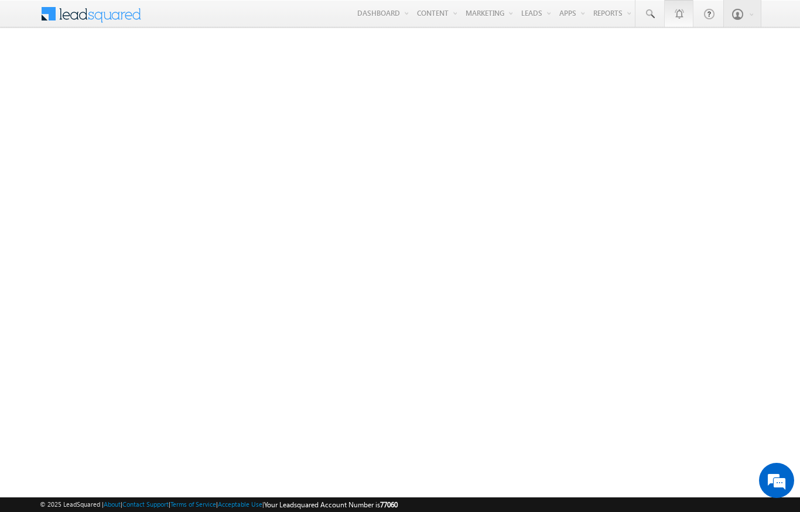
click at [668, 13] on link "1" at bounding box center [678, 13] width 29 height 27
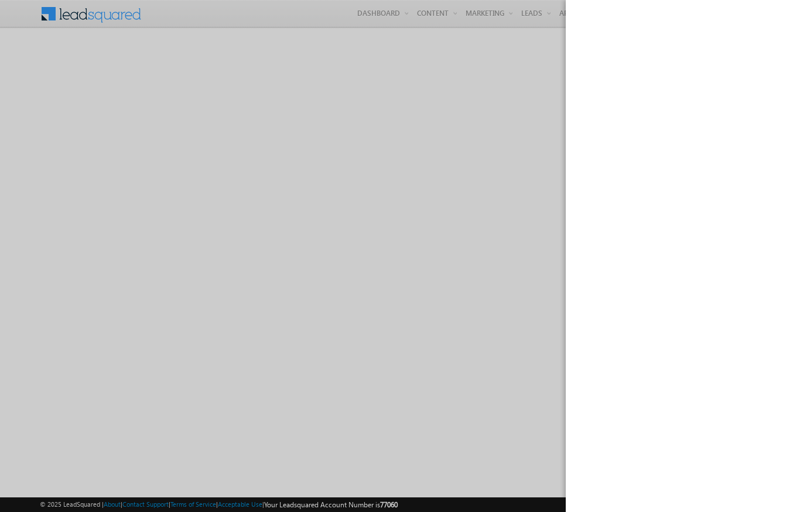
click at [654, 0] on html "Menu [PERSON_NAME] [PERSON_NAME] .upad hyay@ indgl [PERSON_NAME]. [PERSON_NAME]." at bounding box center [400, 250] width 800 height 500
click at [532, 54] on div at bounding box center [400, 256] width 800 height 512
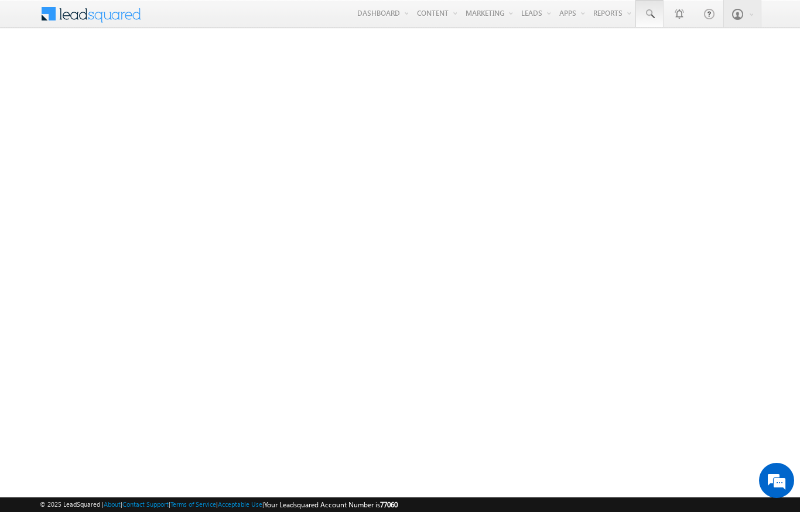
click at [654, 11] on span at bounding box center [650, 14] width 12 height 12
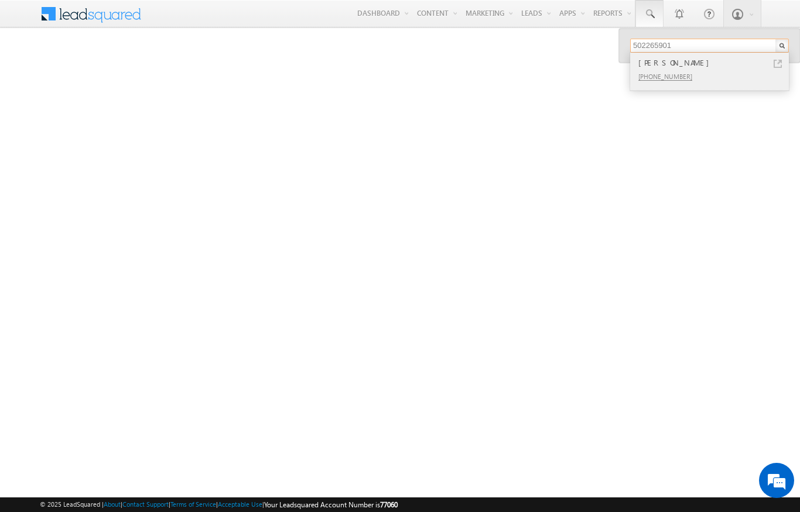
type input "502265901"
click at [747, 71] on div "[PHONE_NUMBER]" at bounding box center [714, 76] width 157 height 14
click at [771, 63] on div "[PERSON_NAME]" at bounding box center [714, 62] width 157 height 13
click at [681, 66] on div "[PERSON_NAME]" at bounding box center [714, 62] width 157 height 13
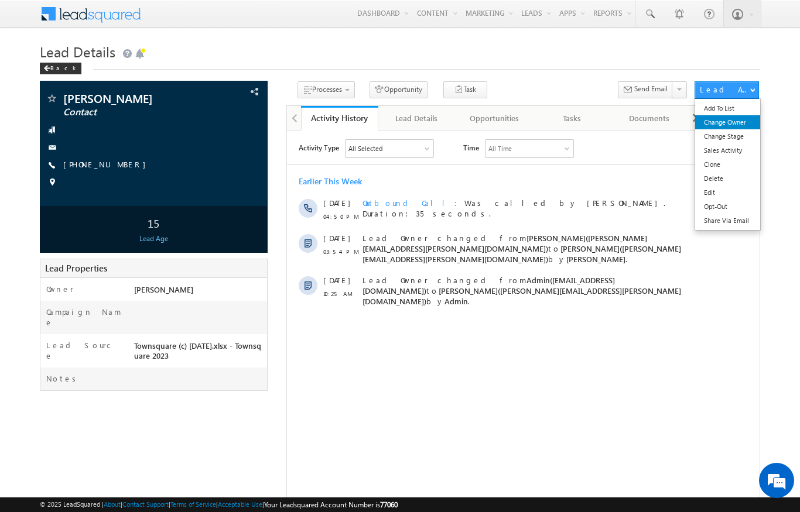
click at [736, 120] on link "Change Owner" at bounding box center [727, 122] width 65 height 14
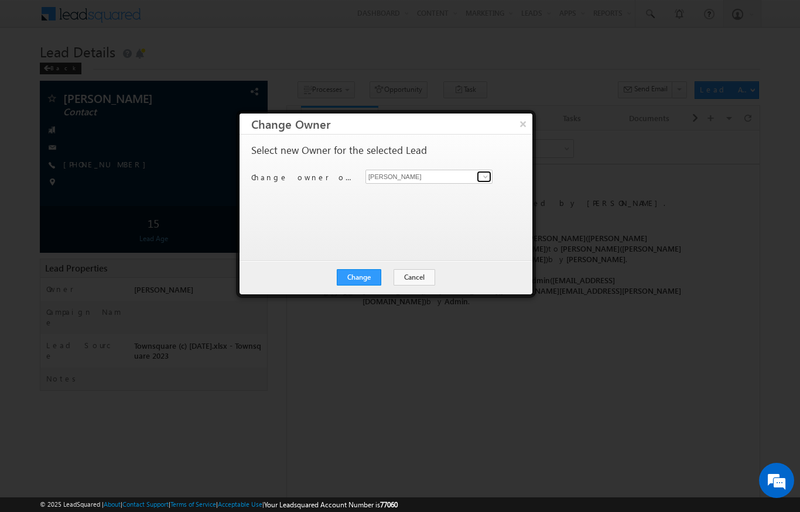
click at [481, 175] on span at bounding box center [485, 176] width 9 height 9
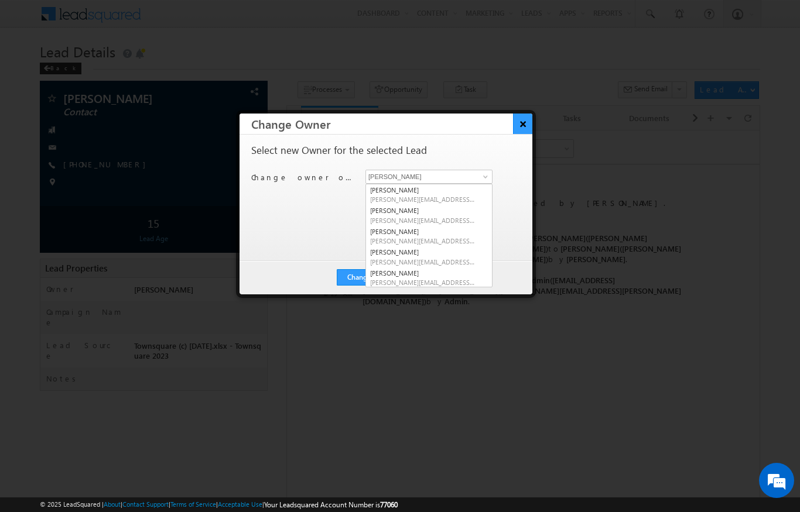
click at [520, 119] on button "×" at bounding box center [522, 124] width 19 height 20
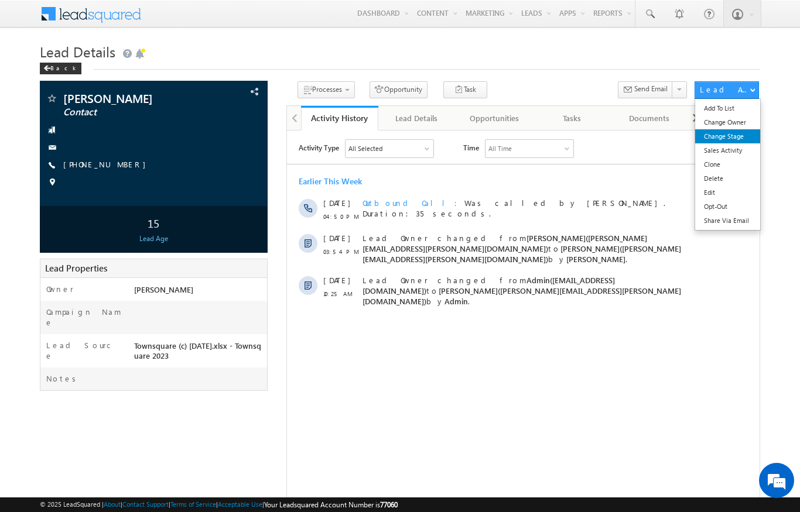
click at [732, 135] on link "Change Stage" at bounding box center [727, 136] width 65 height 14
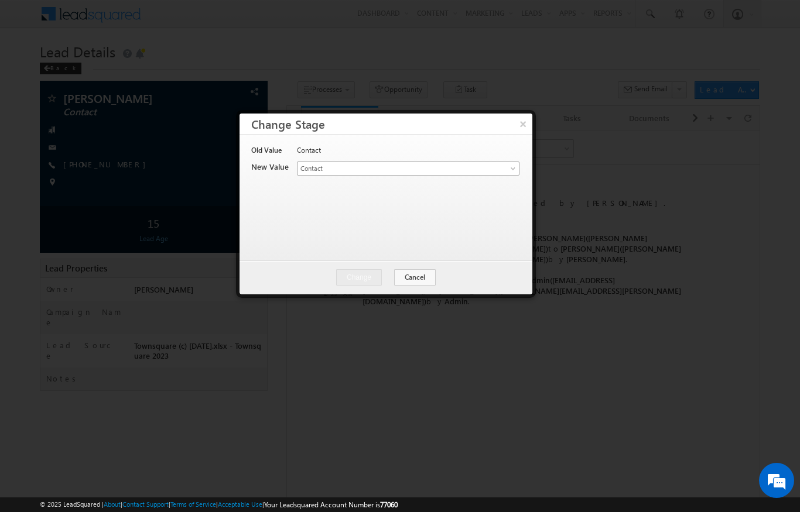
click at [514, 163] on link "Contact" at bounding box center [408, 169] width 223 height 14
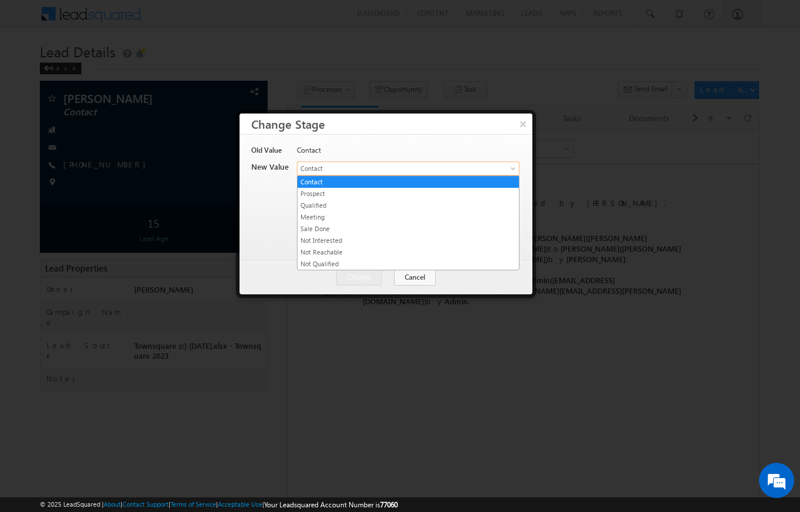
click at [323, 194] on link "Prospect" at bounding box center [408, 194] width 221 height 11
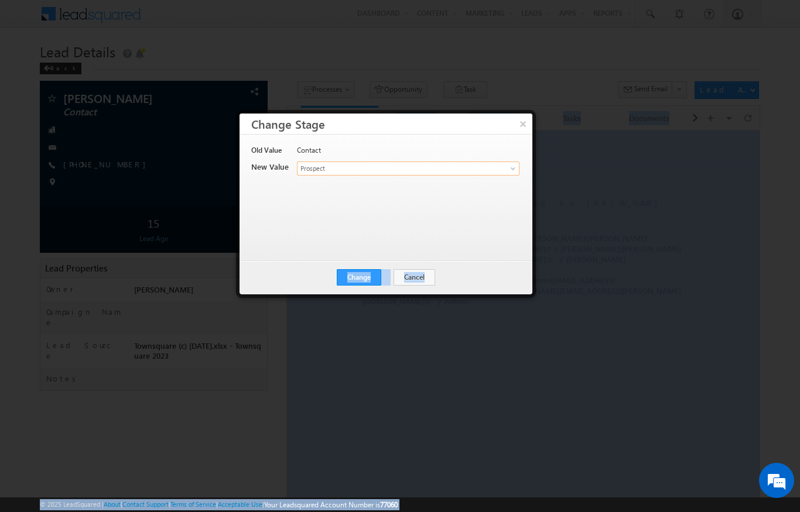
click at [387, 393] on div at bounding box center [400, 256] width 800 height 512
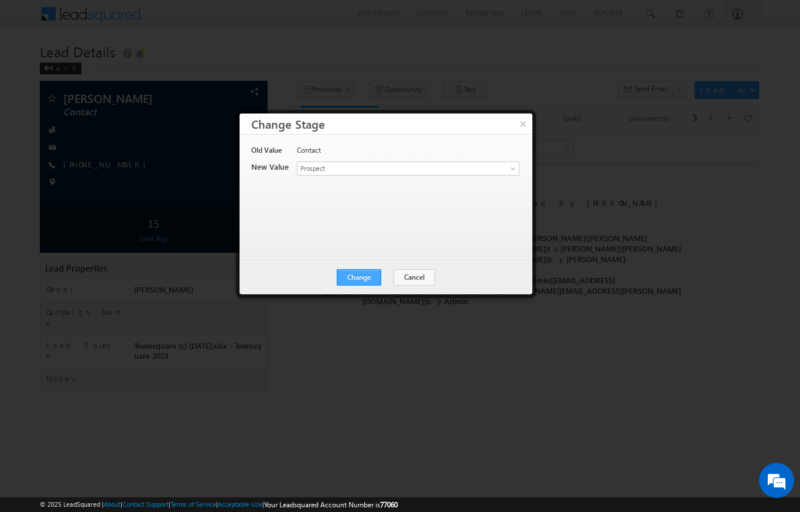
click at [364, 273] on button "Change" at bounding box center [359, 277] width 45 height 16
